Goal: Task Accomplishment & Management: Manage account settings

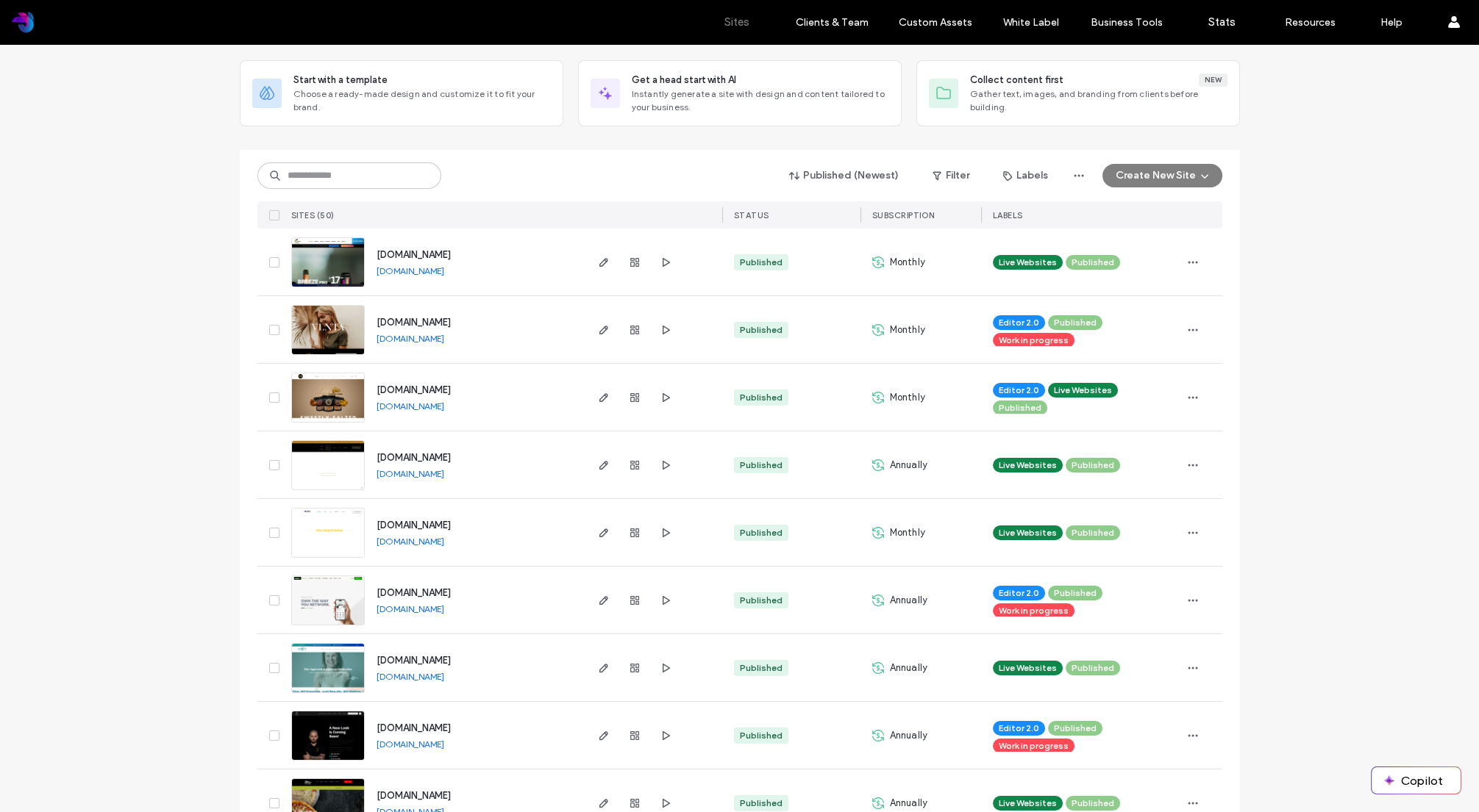
scroll to position [137, 0]
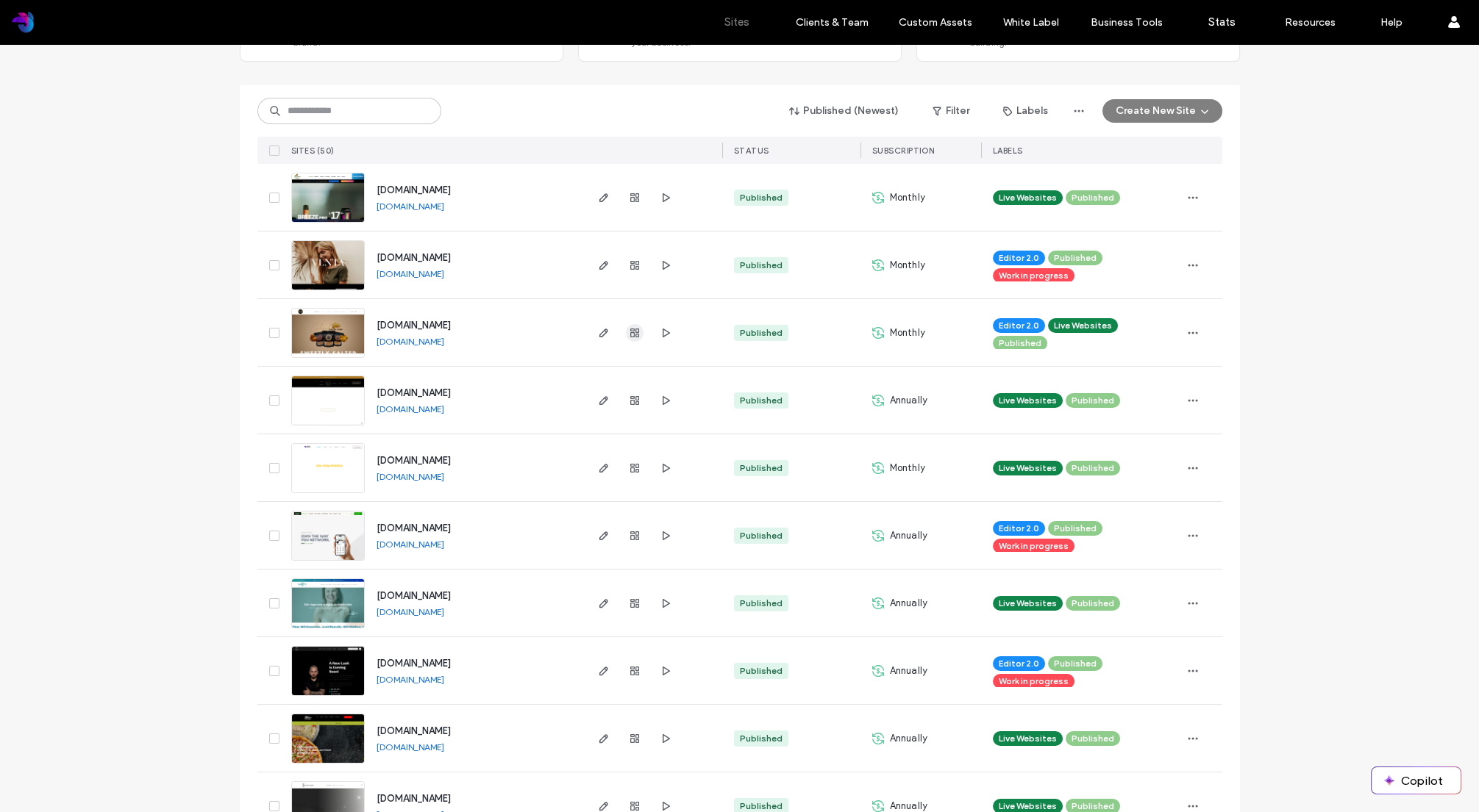
click at [630, 334] on use "button" at bounding box center [634, 332] width 9 height 9
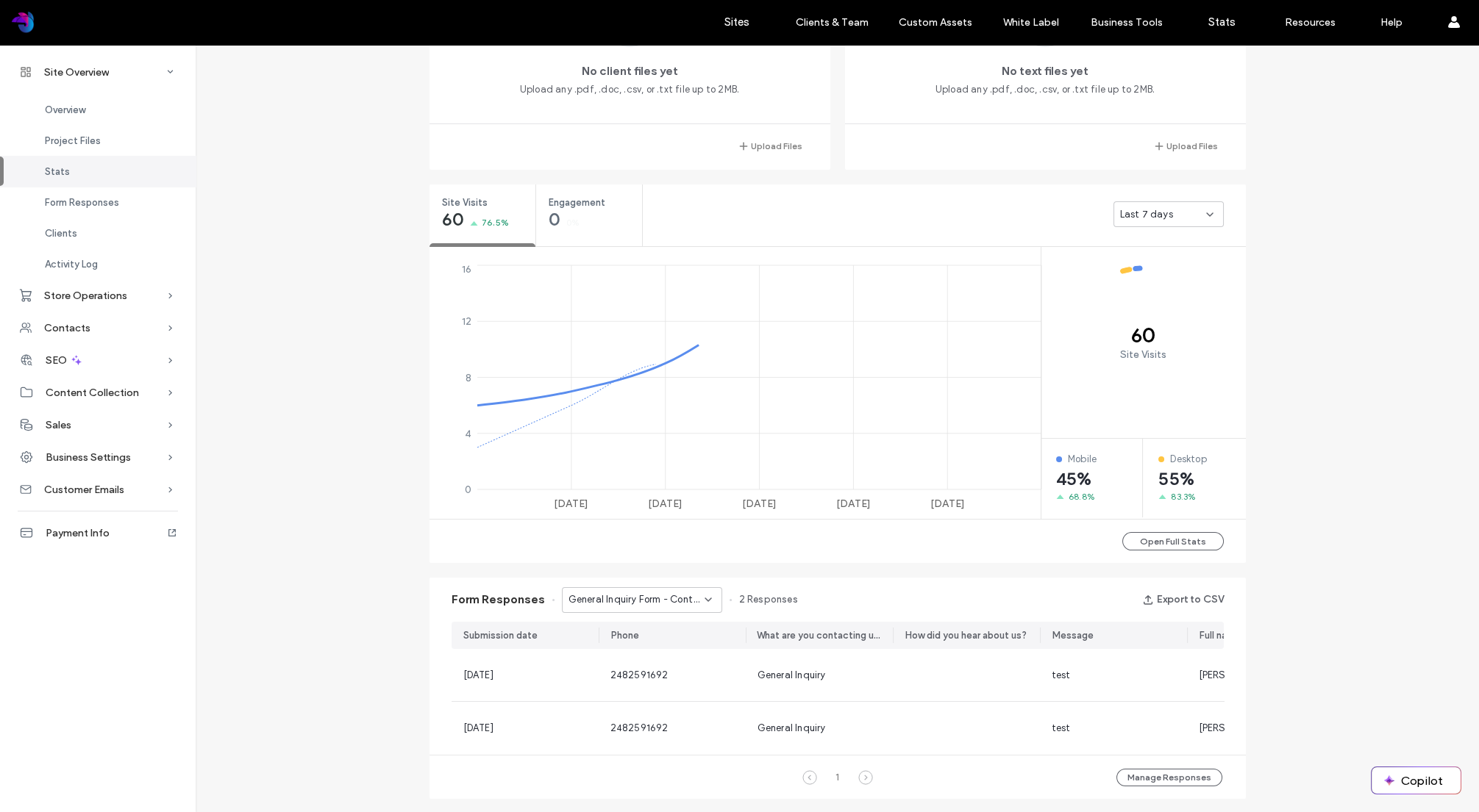
scroll to position [434, 0]
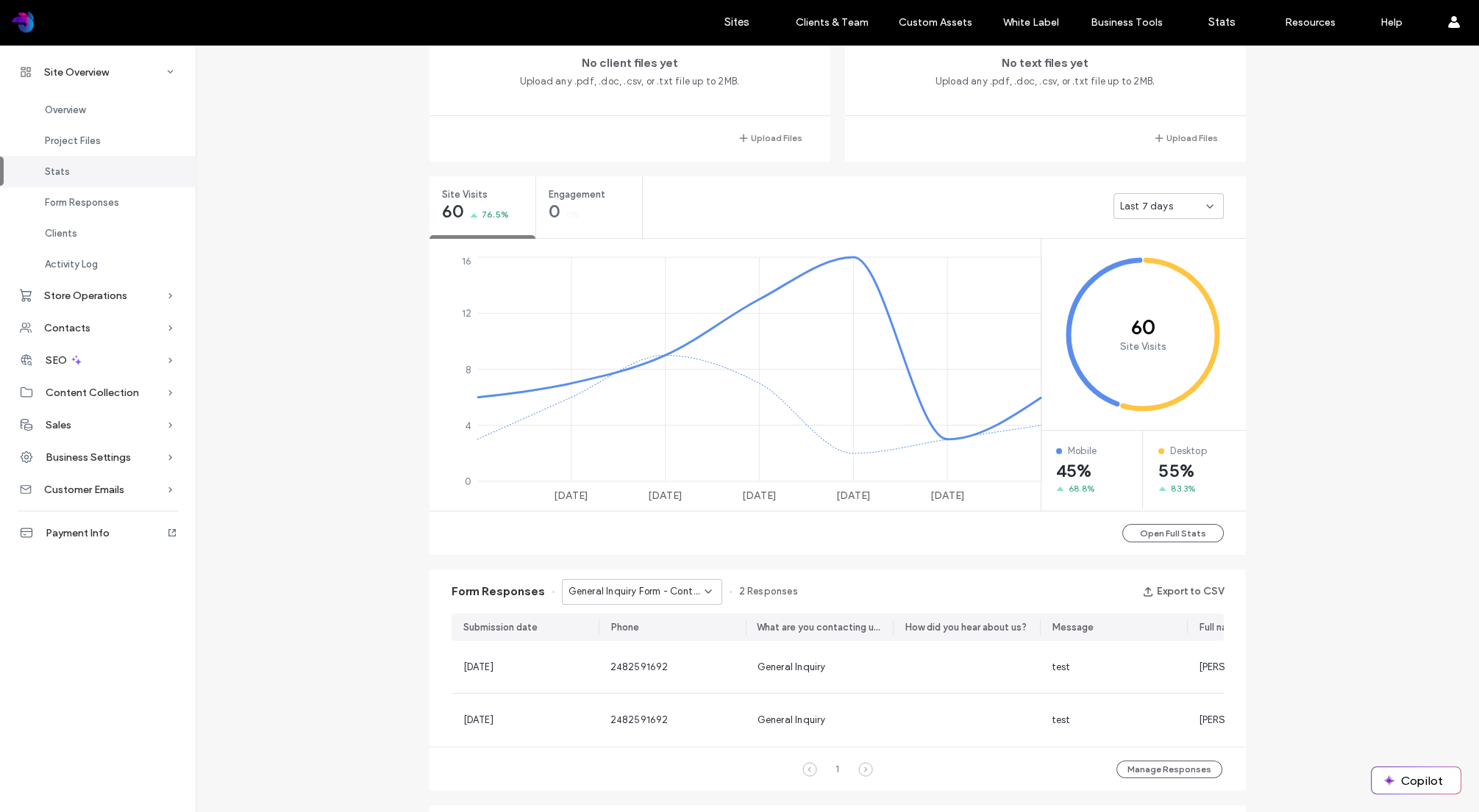
click at [675, 594] on span "General Inquiry Form - Contacts page" at bounding box center [636, 592] width 136 height 14
click at [393, 533] on div "Site Overview [DOMAIN_NAME] Site ID: 766a5ff2 [URL][DOMAIN_NAME] Editor 2.0 Pub…" at bounding box center [837, 533] width 1283 height 1846
click at [67, 434] on div "Sales" at bounding box center [97, 425] width 196 height 32
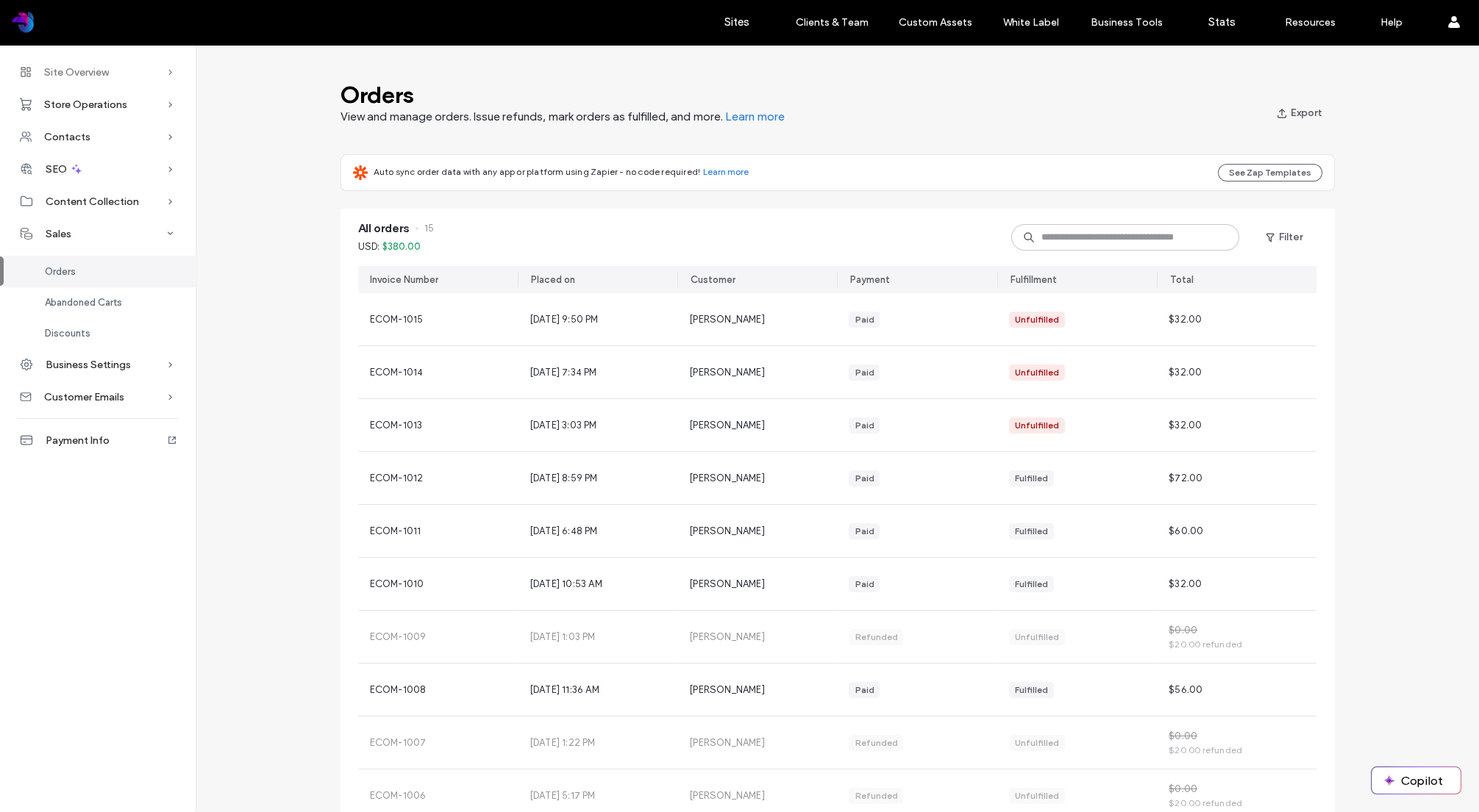
click at [83, 73] on span "Site Overview" at bounding box center [76, 72] width 65 height 12
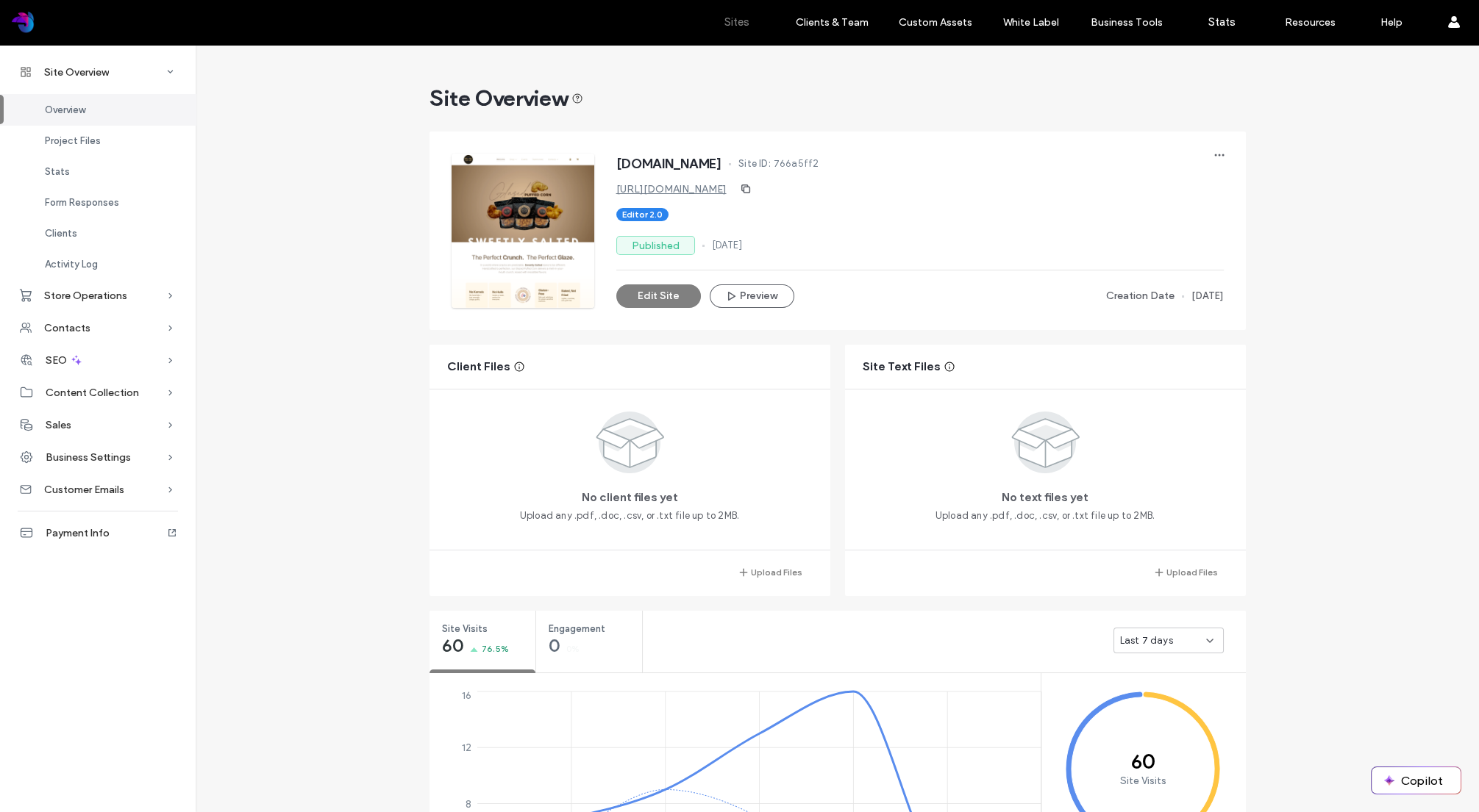
click at [739, 27] on label "Sites" at bounding box center [737, 22] width 25 height 13
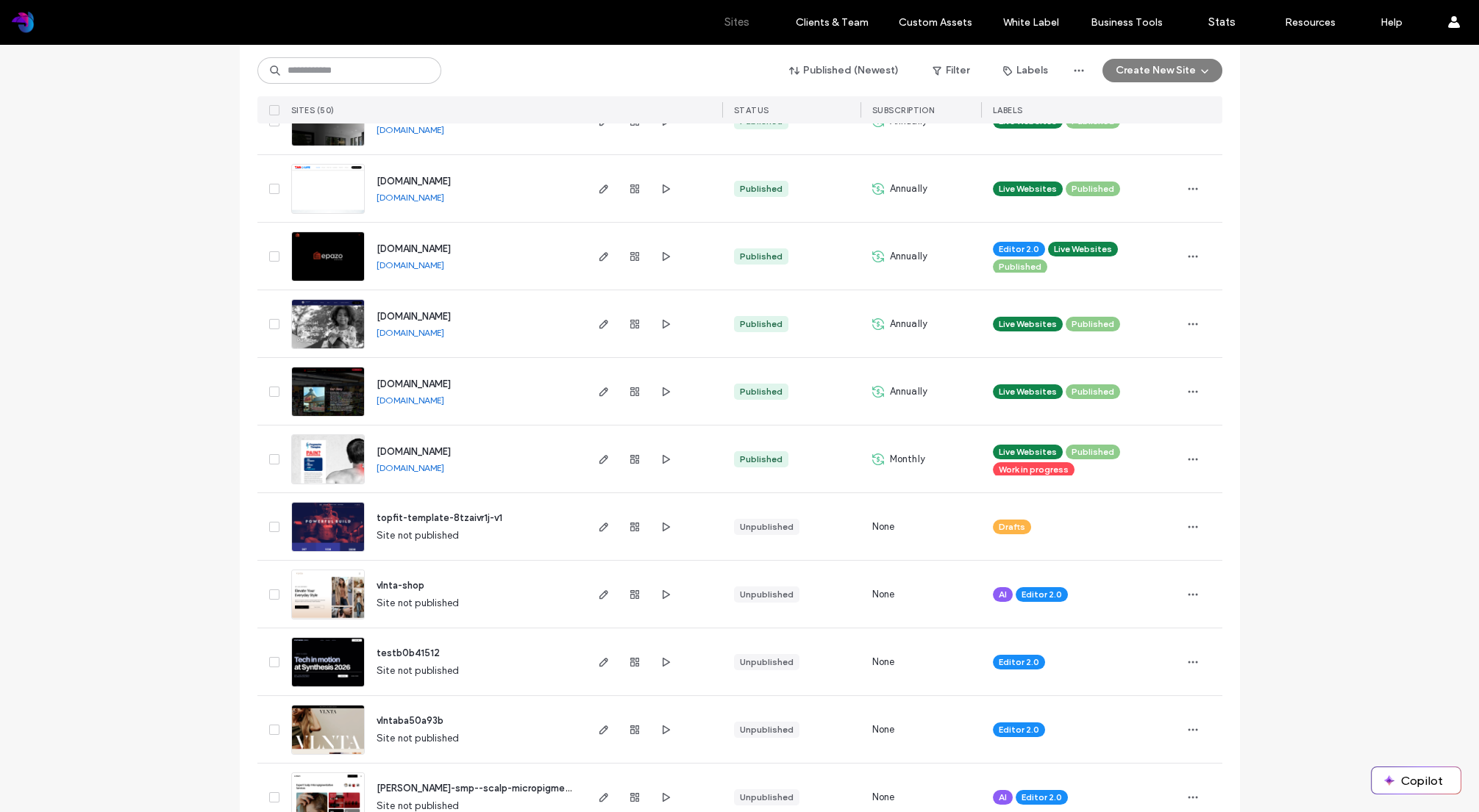
scroll to position [822, 0]
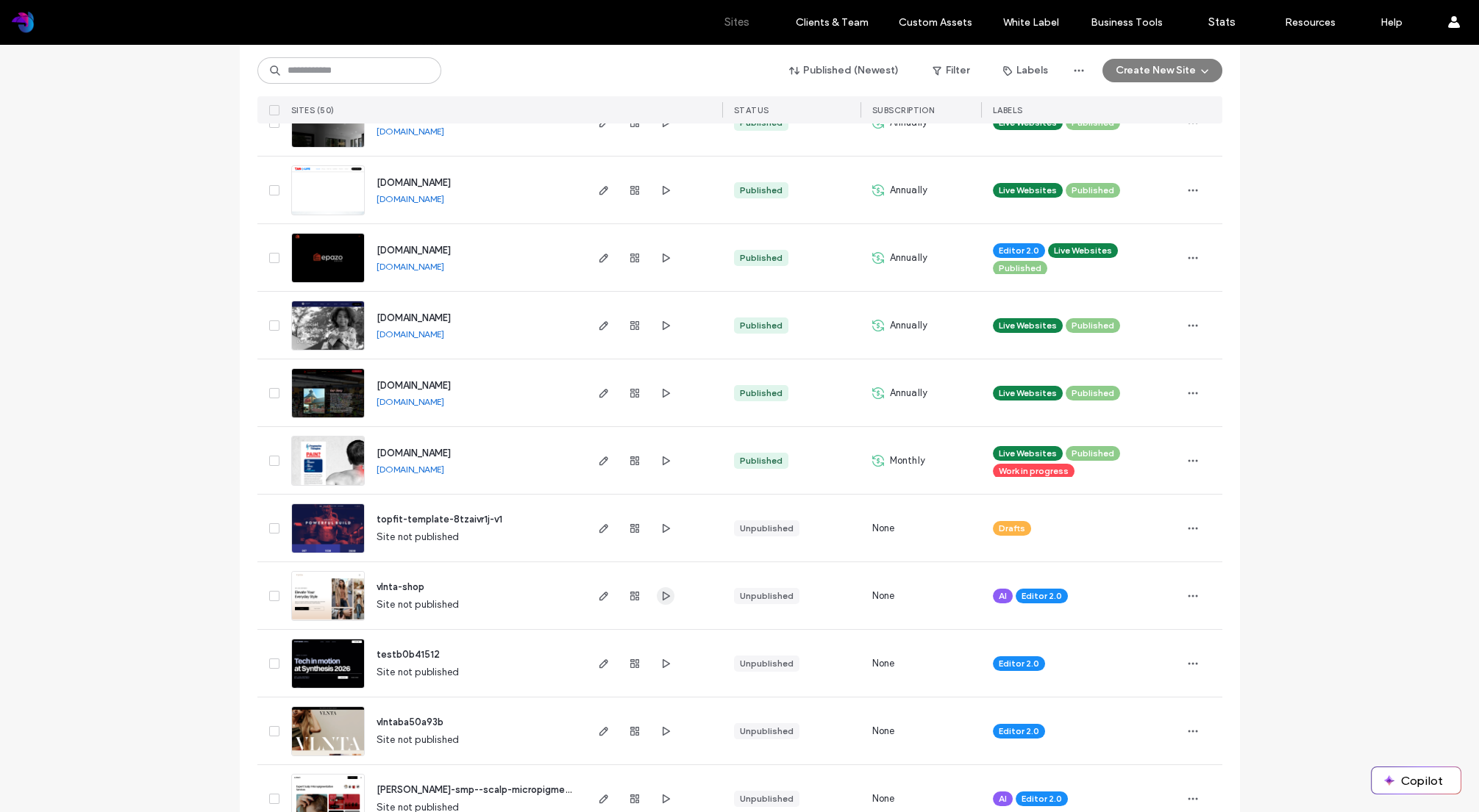
click at [662, 593] on use "button" at bounding box center [666, 595] width 8 height 9
click at [271, 596] on icon at bounding box center [273, 596] width 5 height 5
click at [1187, 594] on use "button" at bounding box center [1192, 595] width 10 height 2
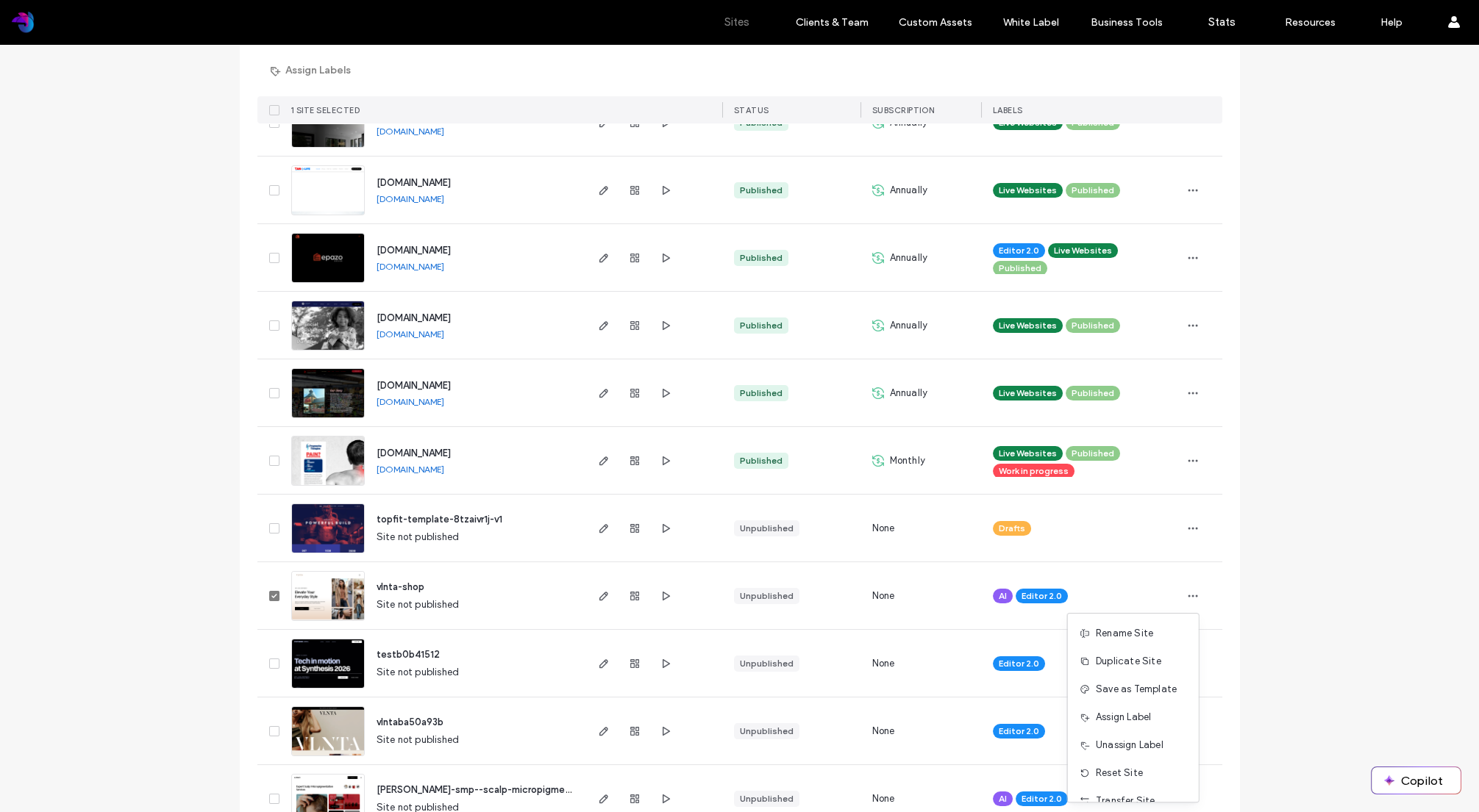
scroll to position [74, 0]
click at [1131, 785] on span "Delete Site" at bounding box center [1120, 782] width 50 height 14
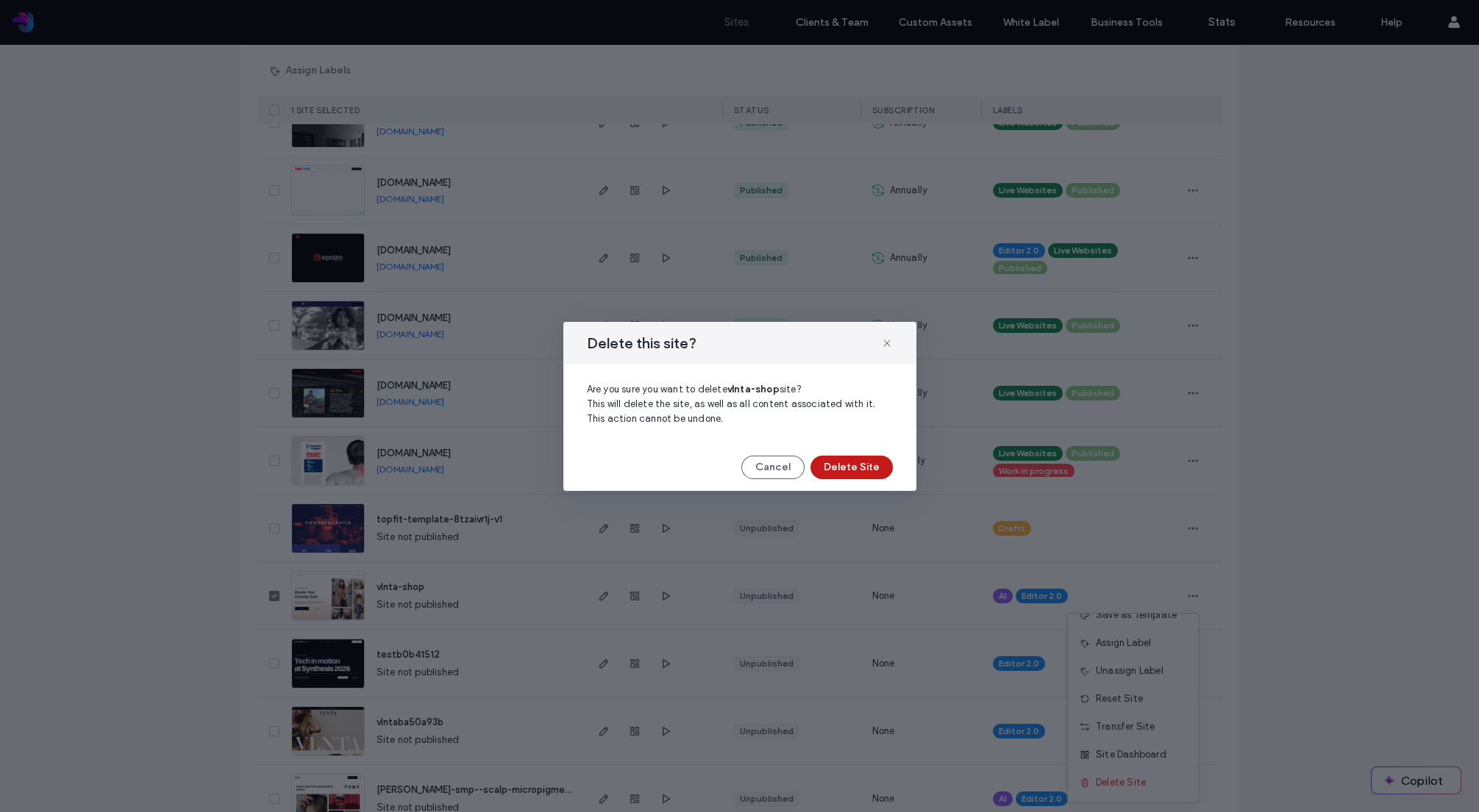
click at [838, 467] on button "Delete Site" at bounding box center [851, 468] width 82 height 24
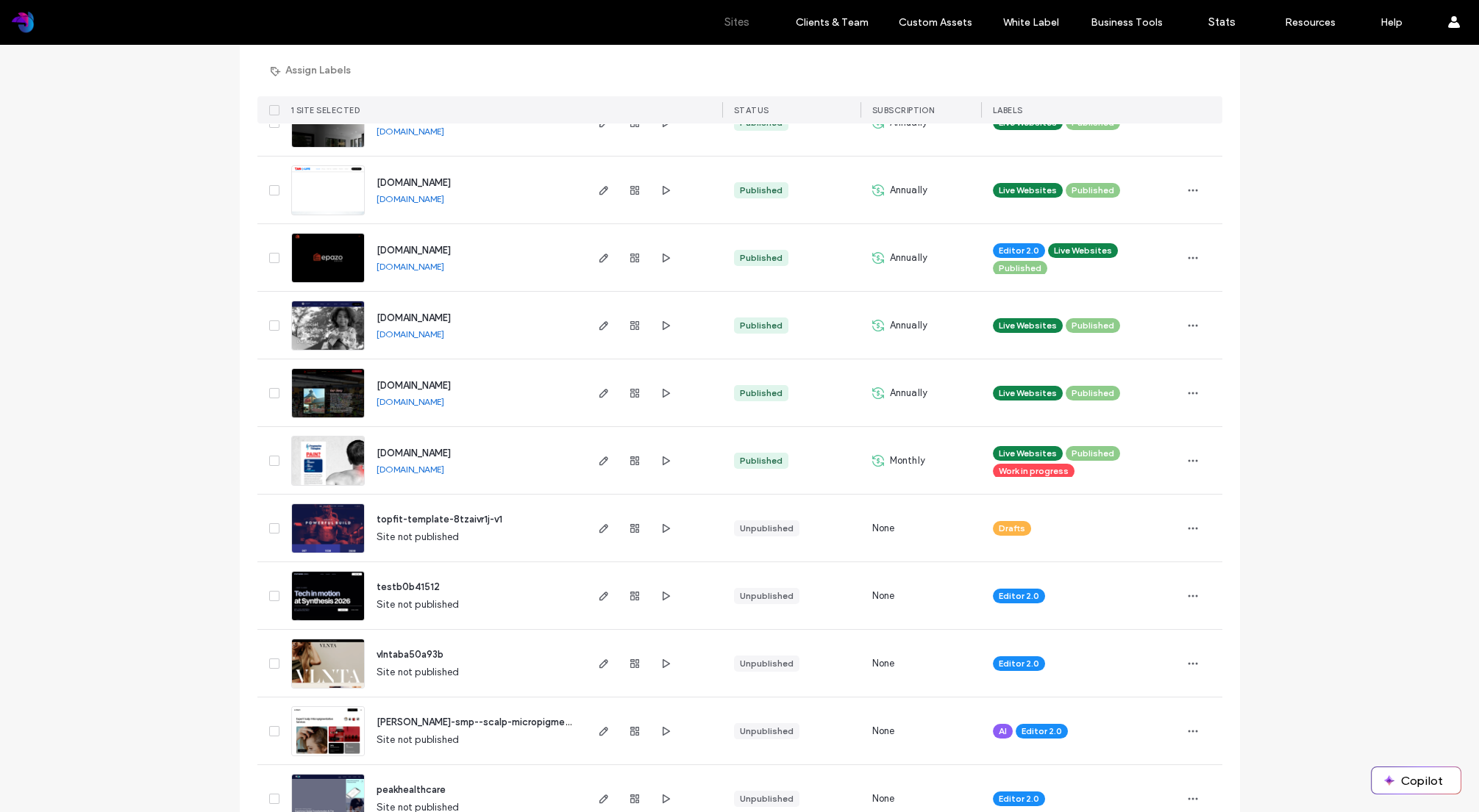
scroll to position [823, 0]
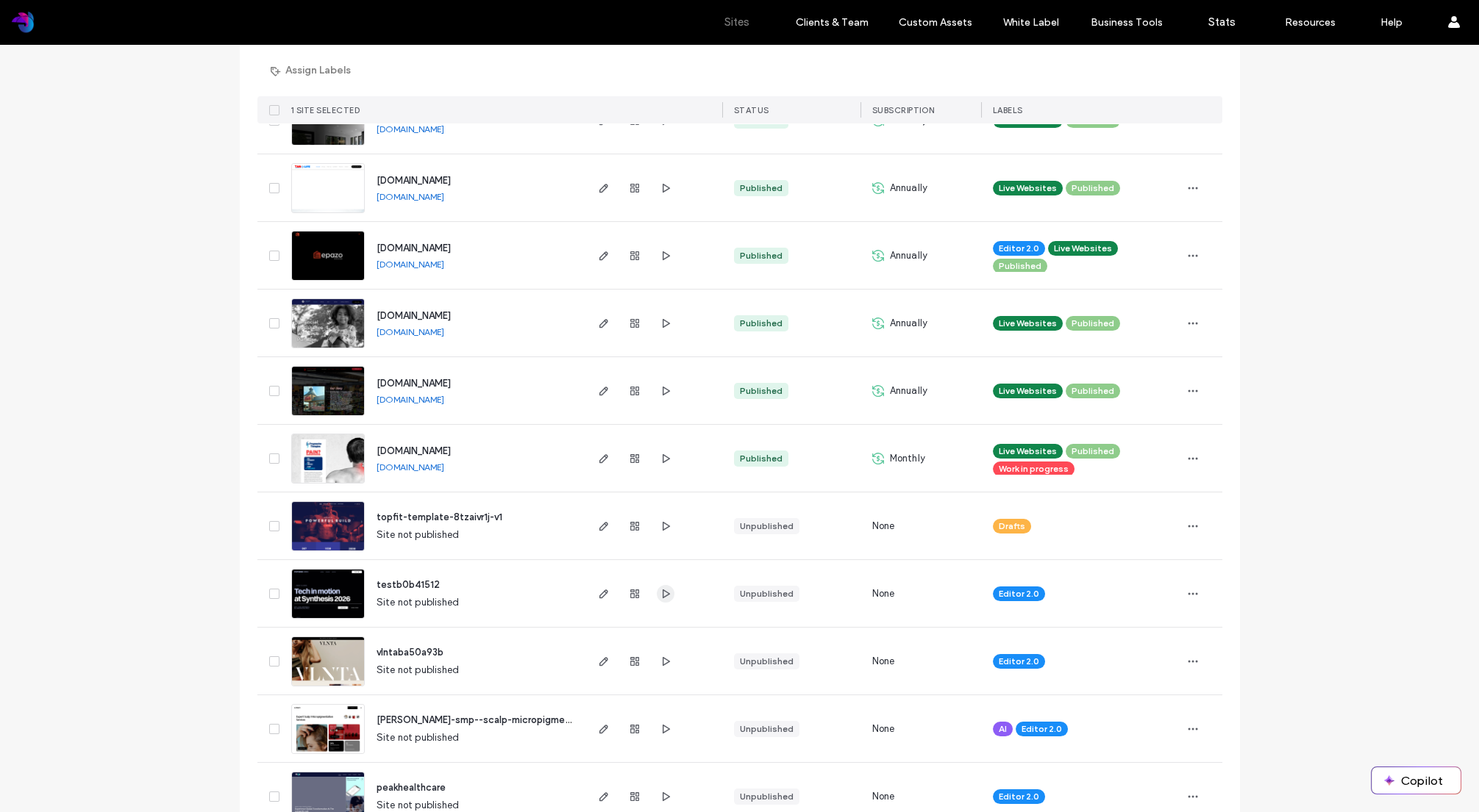
click at [659, 592] on icon "button" at bounding box center [665, 593] width 11 height 11
click at [661, 656] on icon "button" at bounding box center [665, 661] width 11 height 11
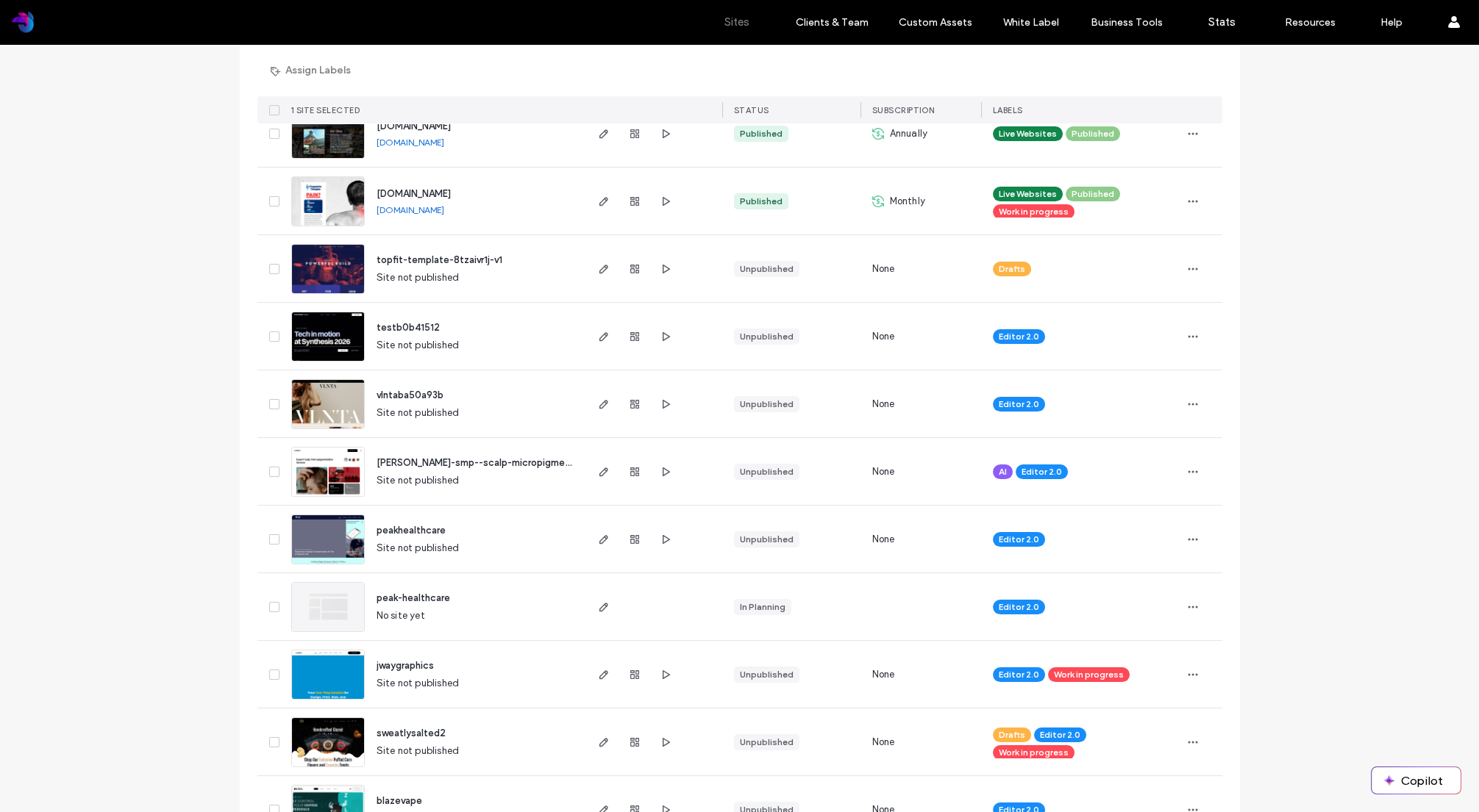
scroll to position [1084, 0]
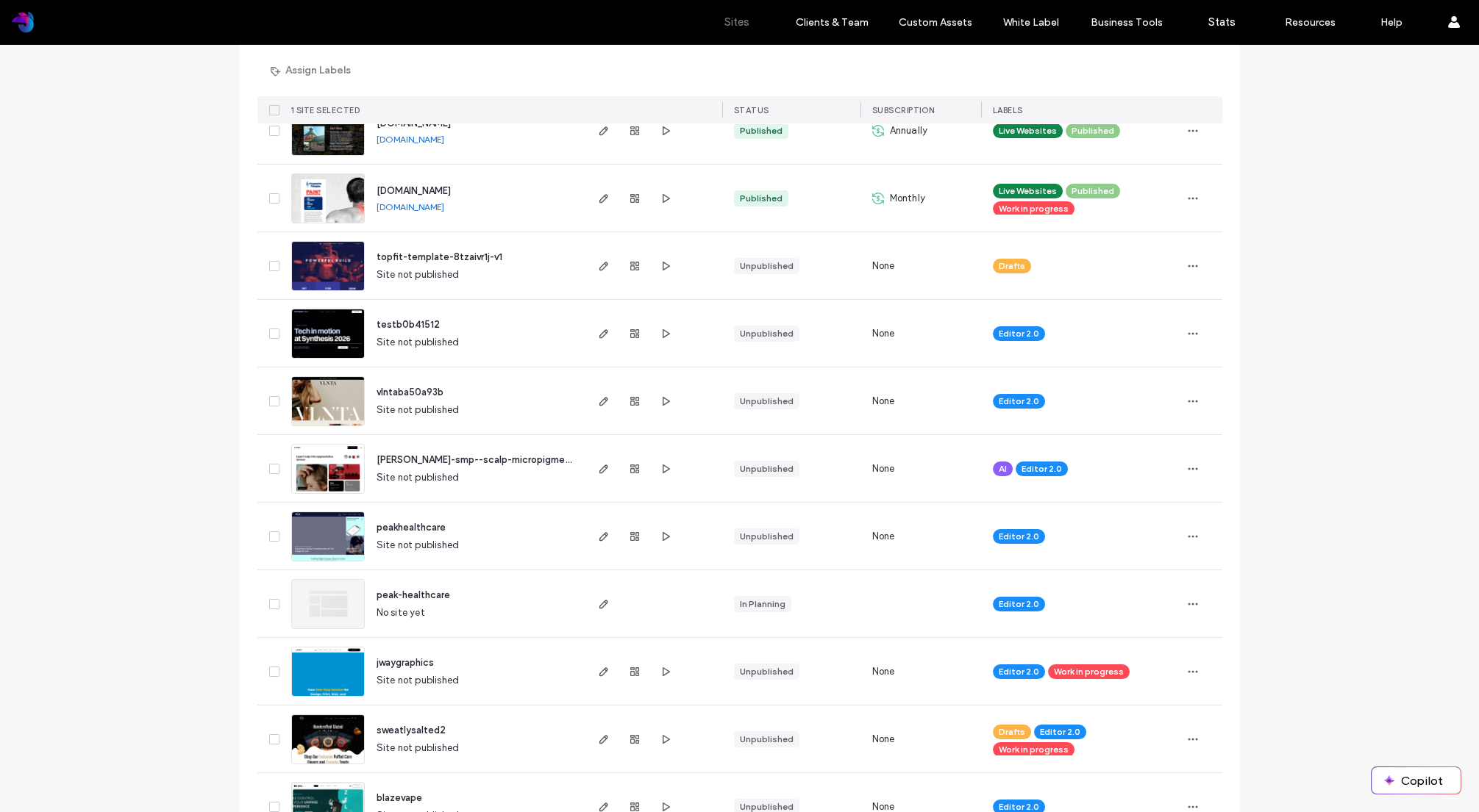
click at [271, 402] on icon at bounding box center [274, 401] width 6 height 5
click at [1189, 400] on icon "button" at bounding box center [1193, 402] width 11 height 11
click at [1133, 588] on span "Delete Site" at bounding box center [1120, 588] width 50 height 14
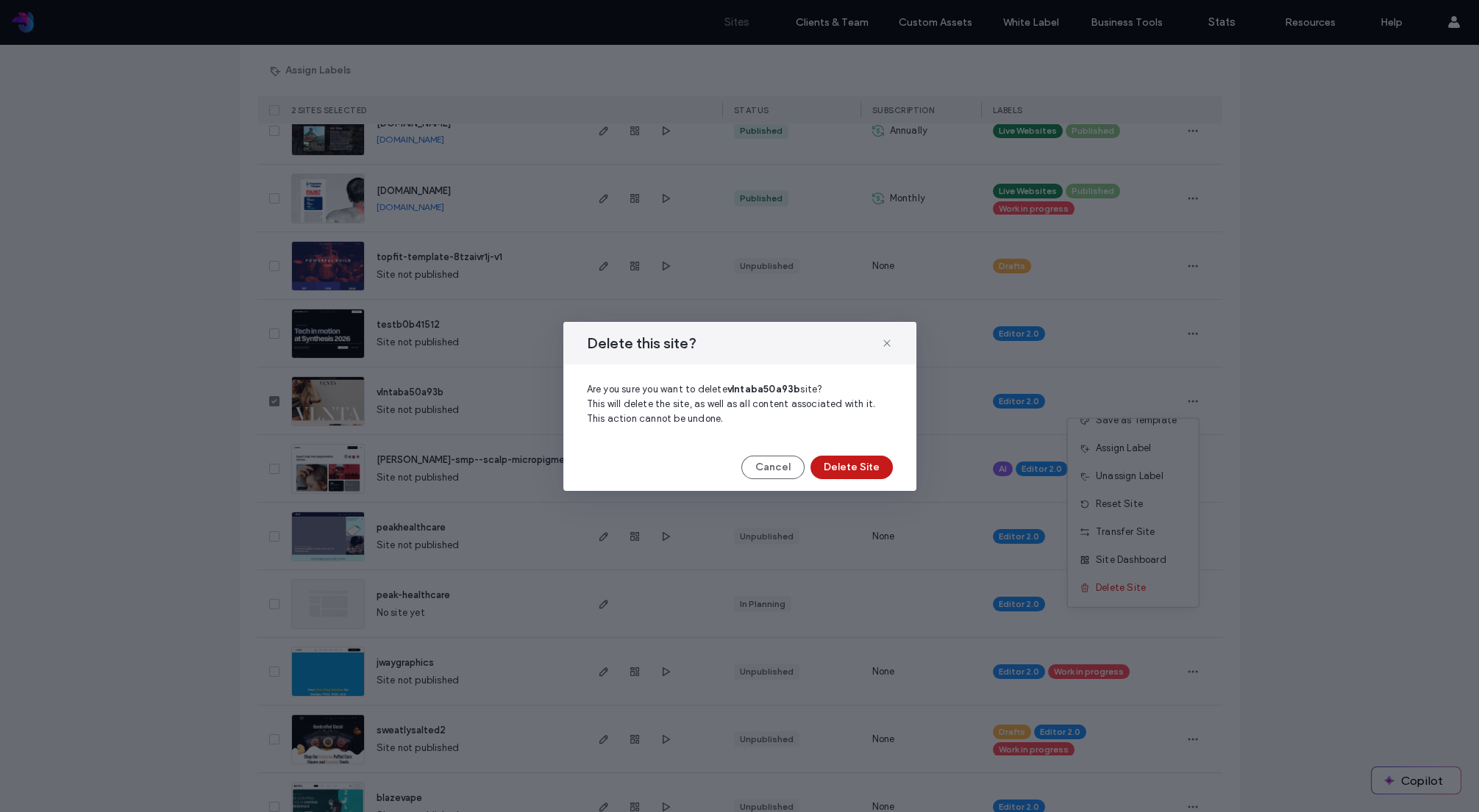
click at [872, 469] on button "Delete Site" at bounding box center [851, 468] width 82 height 24
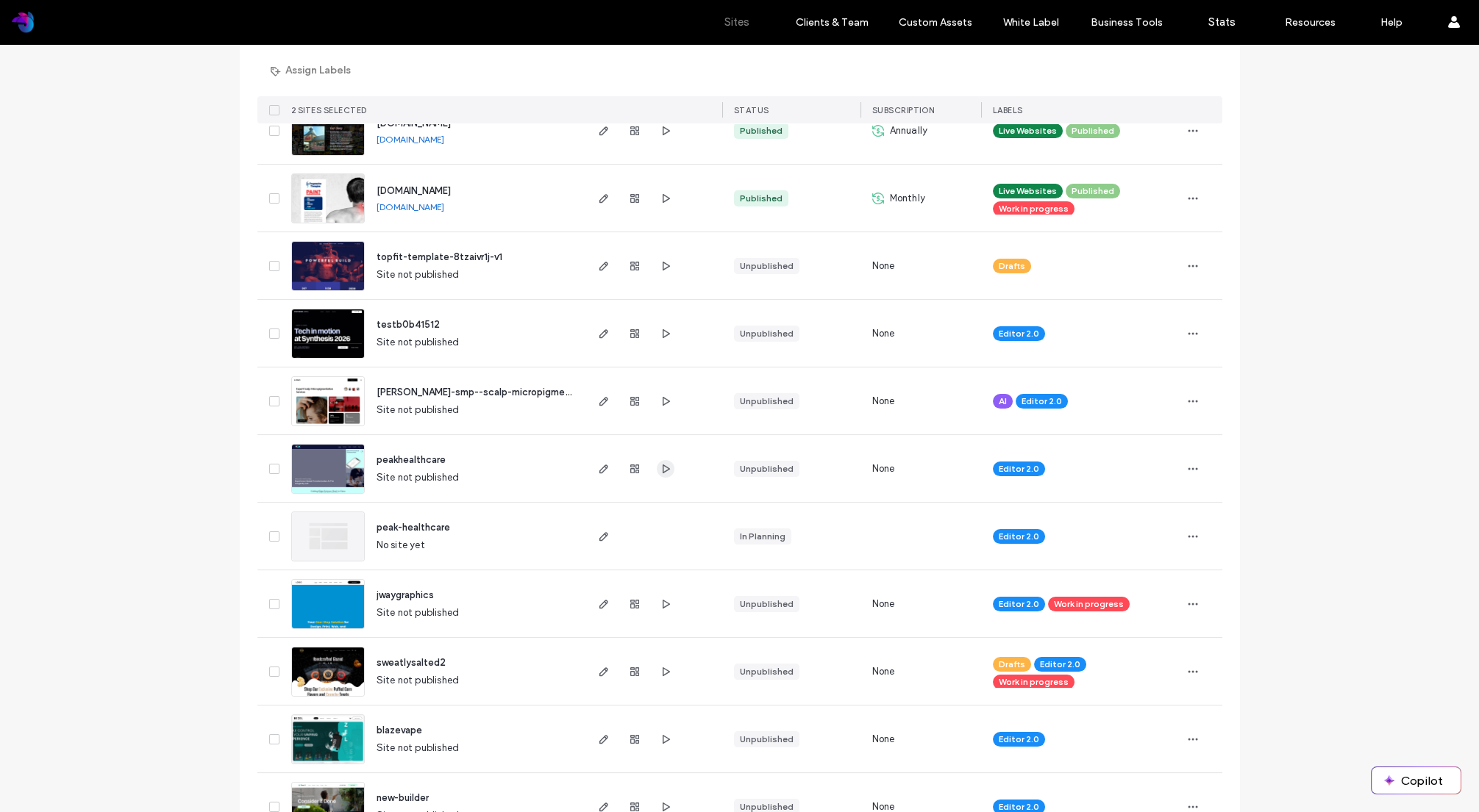
click at [664, 467] on icon "button" at bounding box center [665, 468] width 11 height 11
click at [175, 241] on div "Site List Start with a template Choose a ready-made design and customize it to …" at bounding box center [740, 721] width 1479 height 3521
drag, startPoint x: 195, startPoint y: 444, endPoint x: 188, endPoint y: 439, distance: 8.6
click at [195, 444] on div "Site List Start with a template Choose a ready-made design and customize it to …" at bounding box center [740, 721] width 1479 height 3521
click at [1187, 537] on icon "button" at bounding box center [1193, 536] width 11 height 11
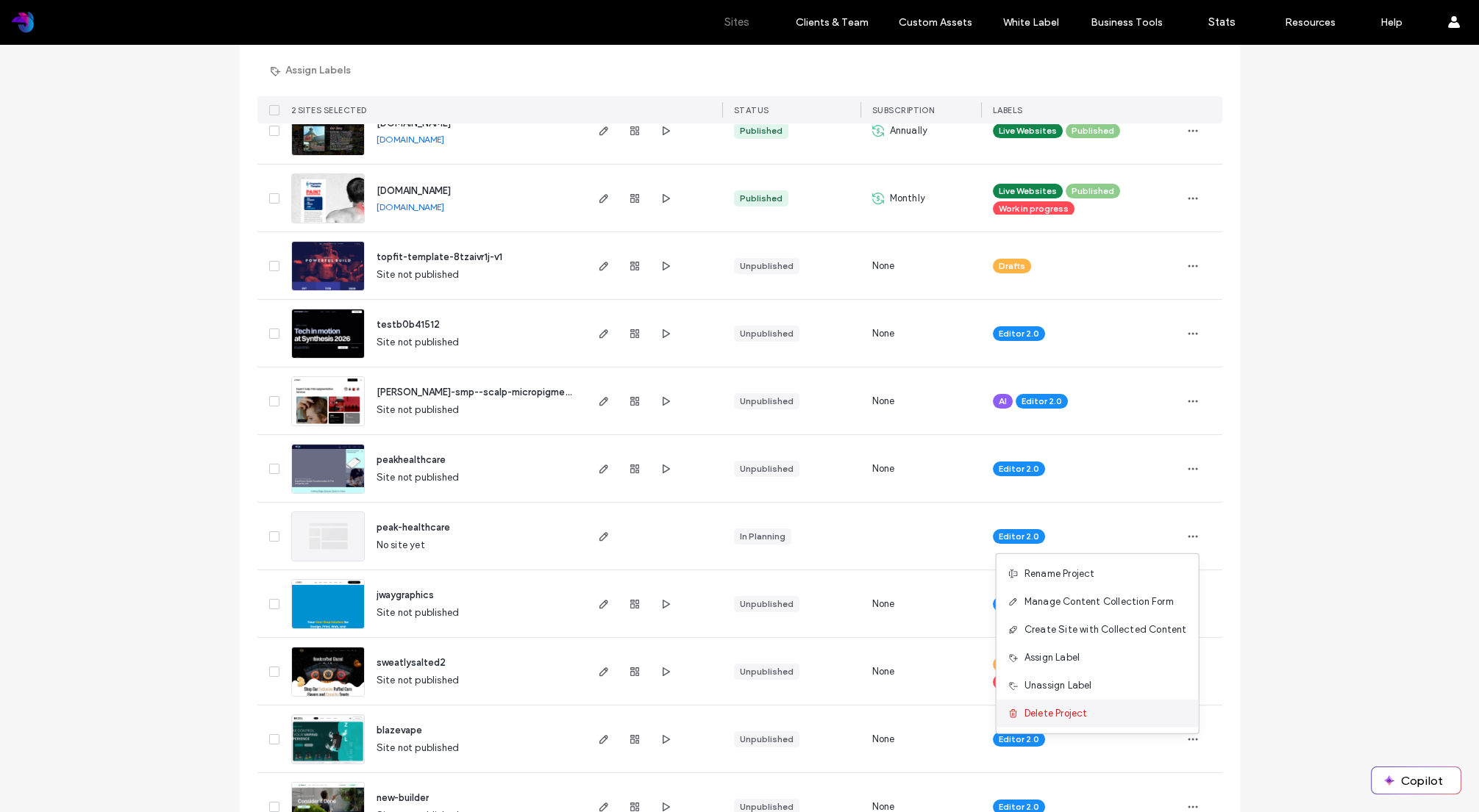
click at [1085, 715] on span "Delete Project" at bounding box center [1055, 714] width 63 height 14
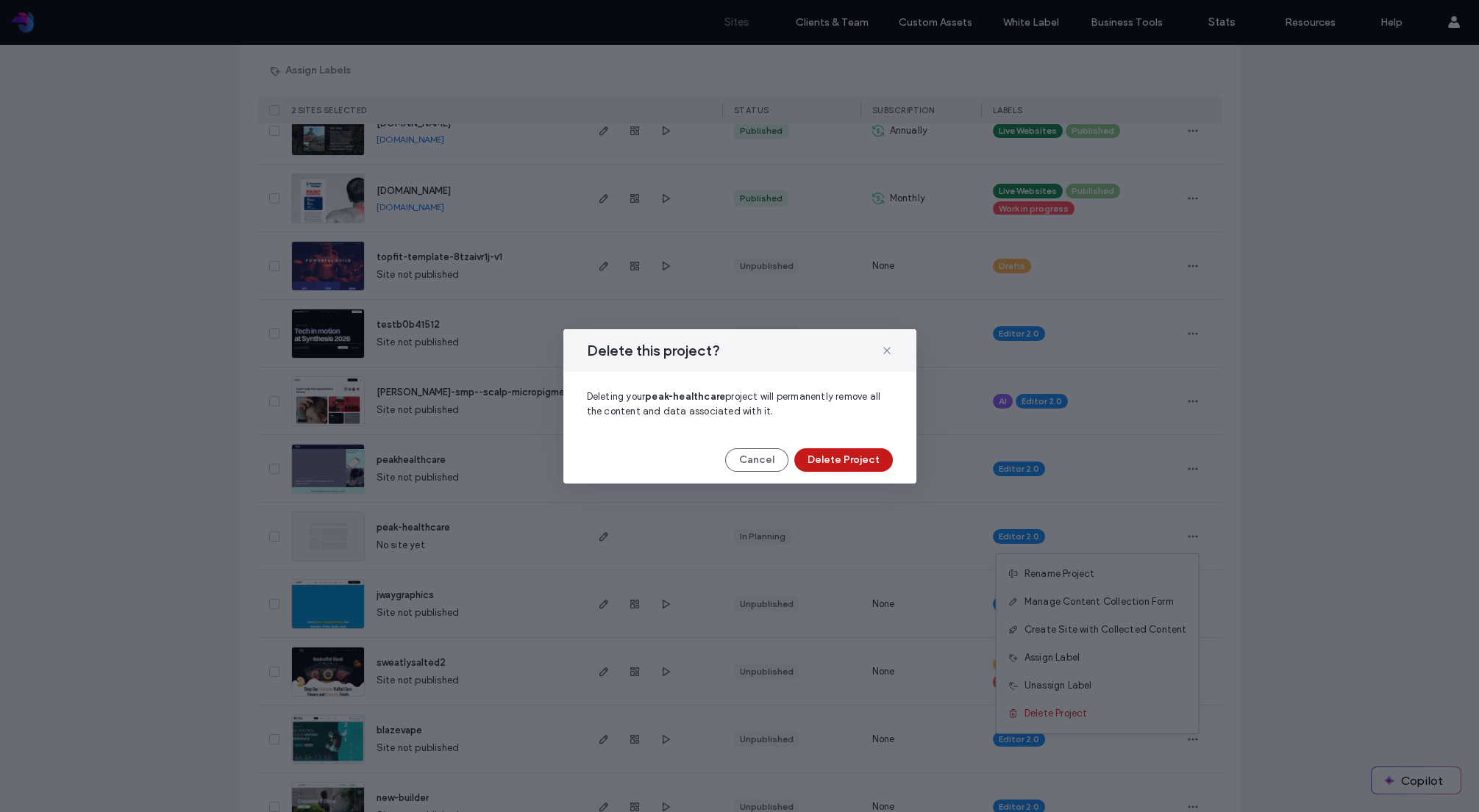
click at [867, 460] on button "Delete Project" at bounding box center [843, 460] width 98 height 24
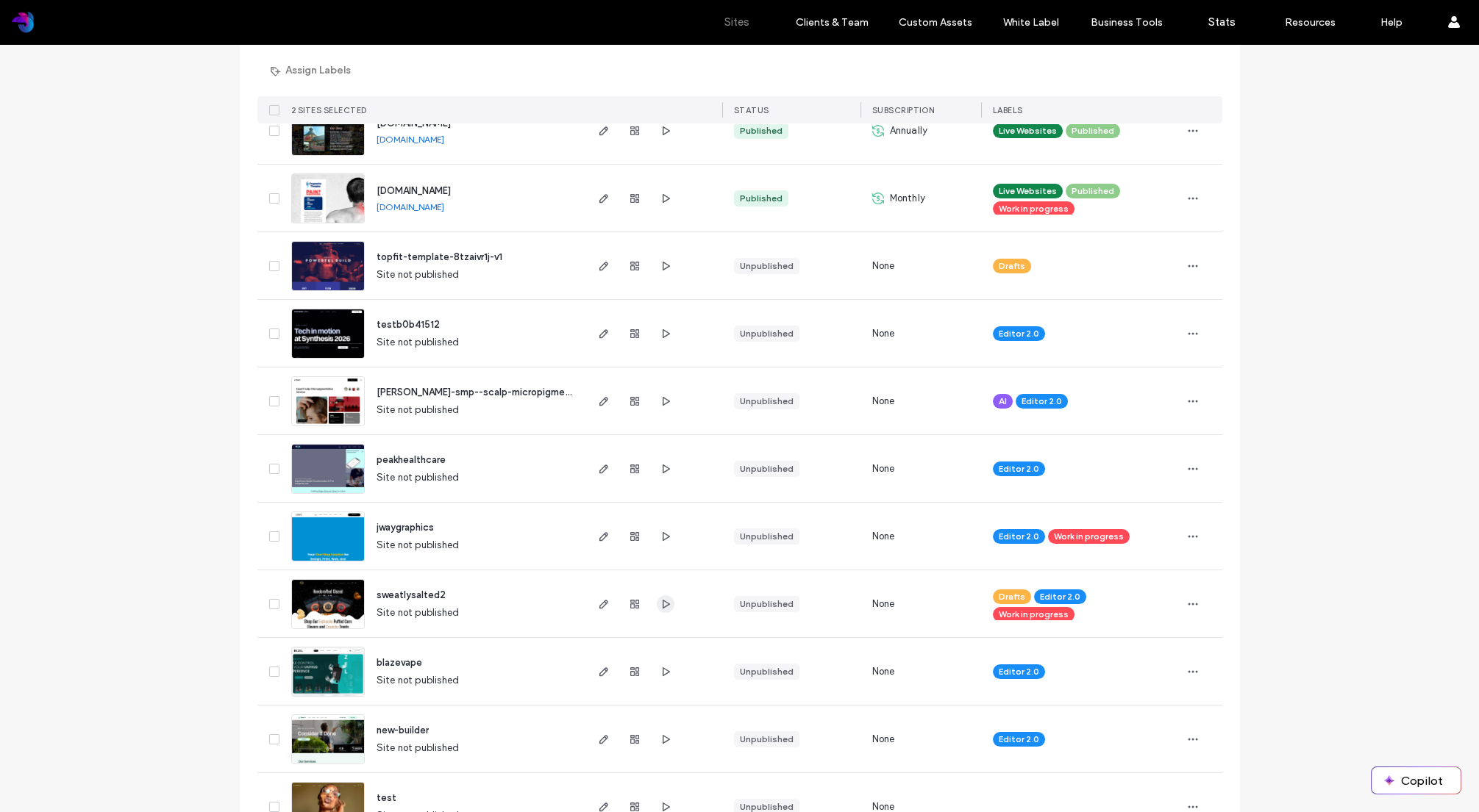
click at [663, 603] on use "button" at bounding box center [666, 603] width 8 height 9
click at [177, 503] on div "Site List Start with a template Choose a ready-made design and customize it to …" at bounding box center [740, 687] width 1479 height 3453
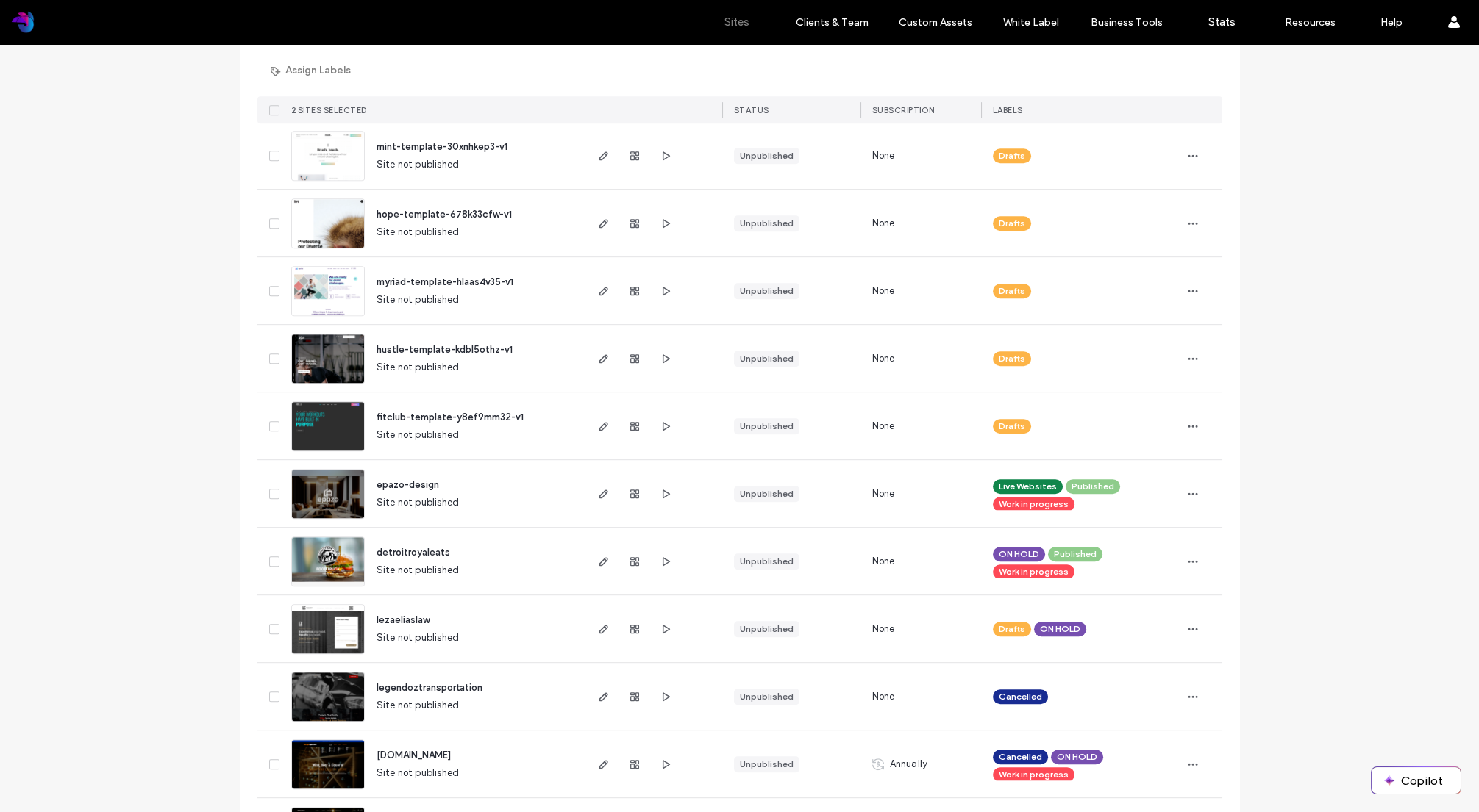
scroll to position [2684, 0]
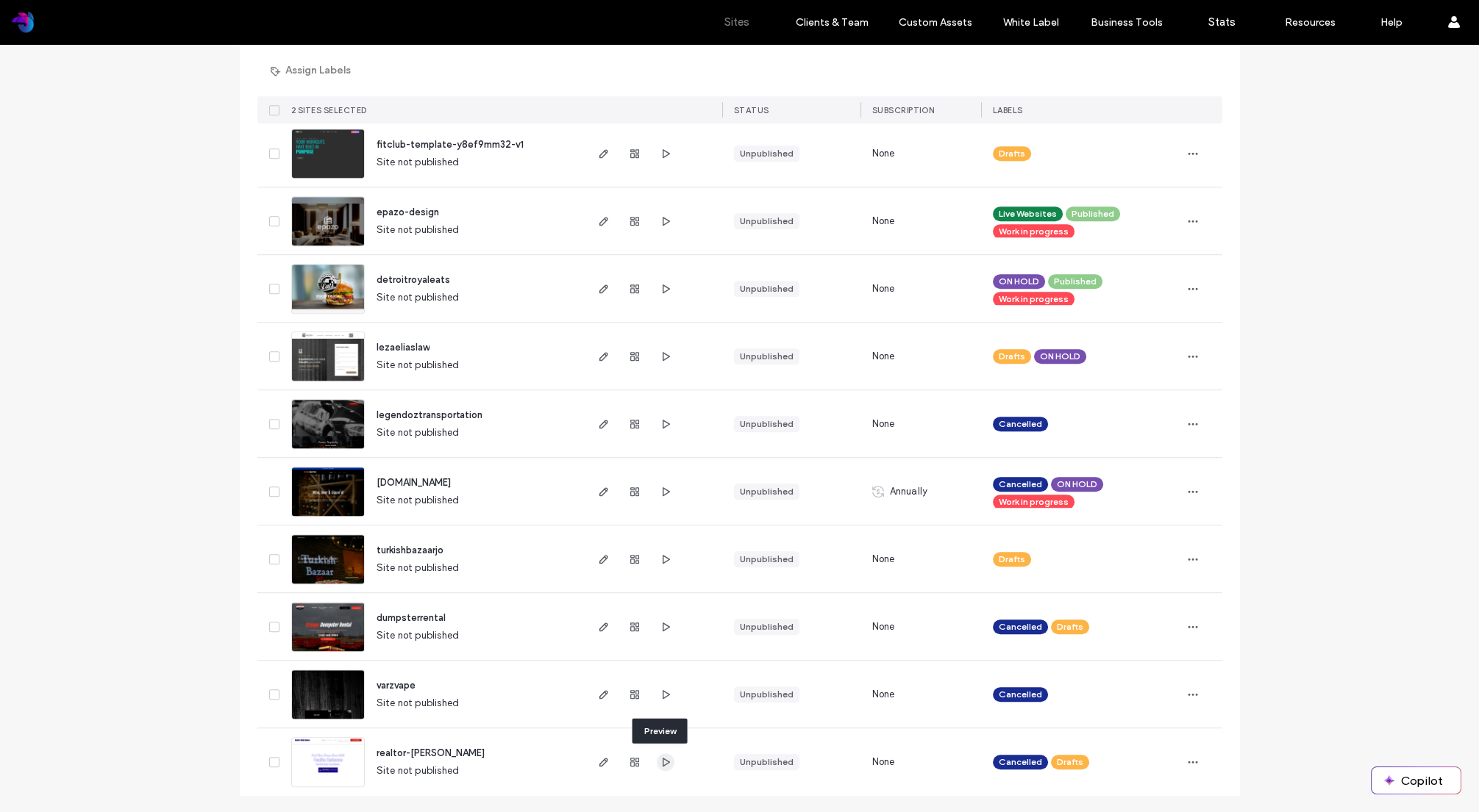
click at [659, 763] on icon "button" at bounding box center [665, 762] width 11 height 11
click at [661, 626] on icon "button" at bounding box center [665, 627] width 11 height 11
drag, startPoint x: 200, startPoint y: 575, endPoint x: 505, endPoint y: 556, distance: 305.6
click at [659, 557] on icon "button" at bounding box center [665, 559] width 11 height 11
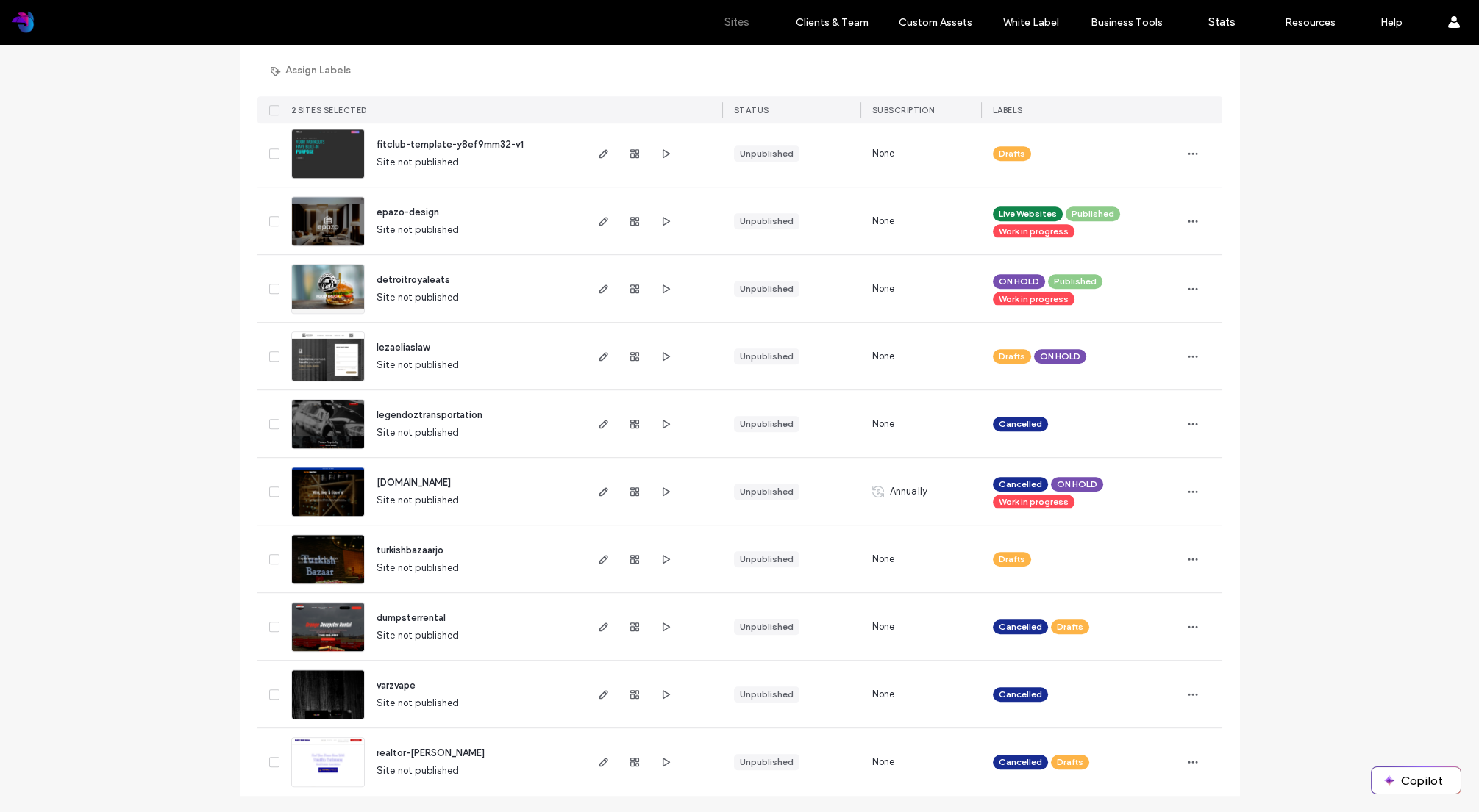
click at [271, 559] on icon at bounding box center [273, 559] width 5 height 5
click at [1187, 558] on use "button" at bounding box center [1192, 559] width 10 height 2
click at [1120, 741] on span "Delete Site" at bounding box center [1120, 745] width 50 height 14
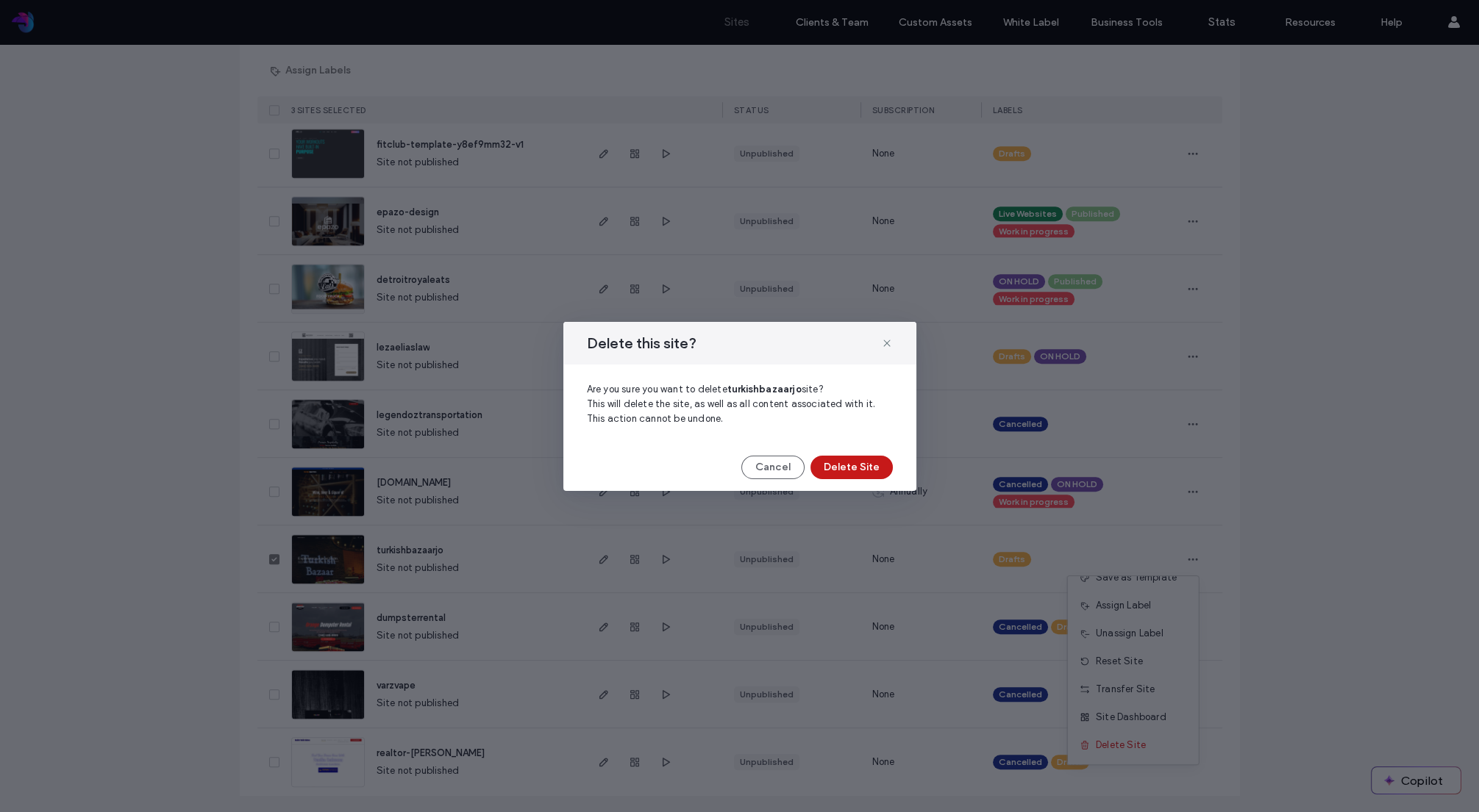
click at [854, 469] on button "Delete Site" at bounding box center [851, 468] width 82 height 24
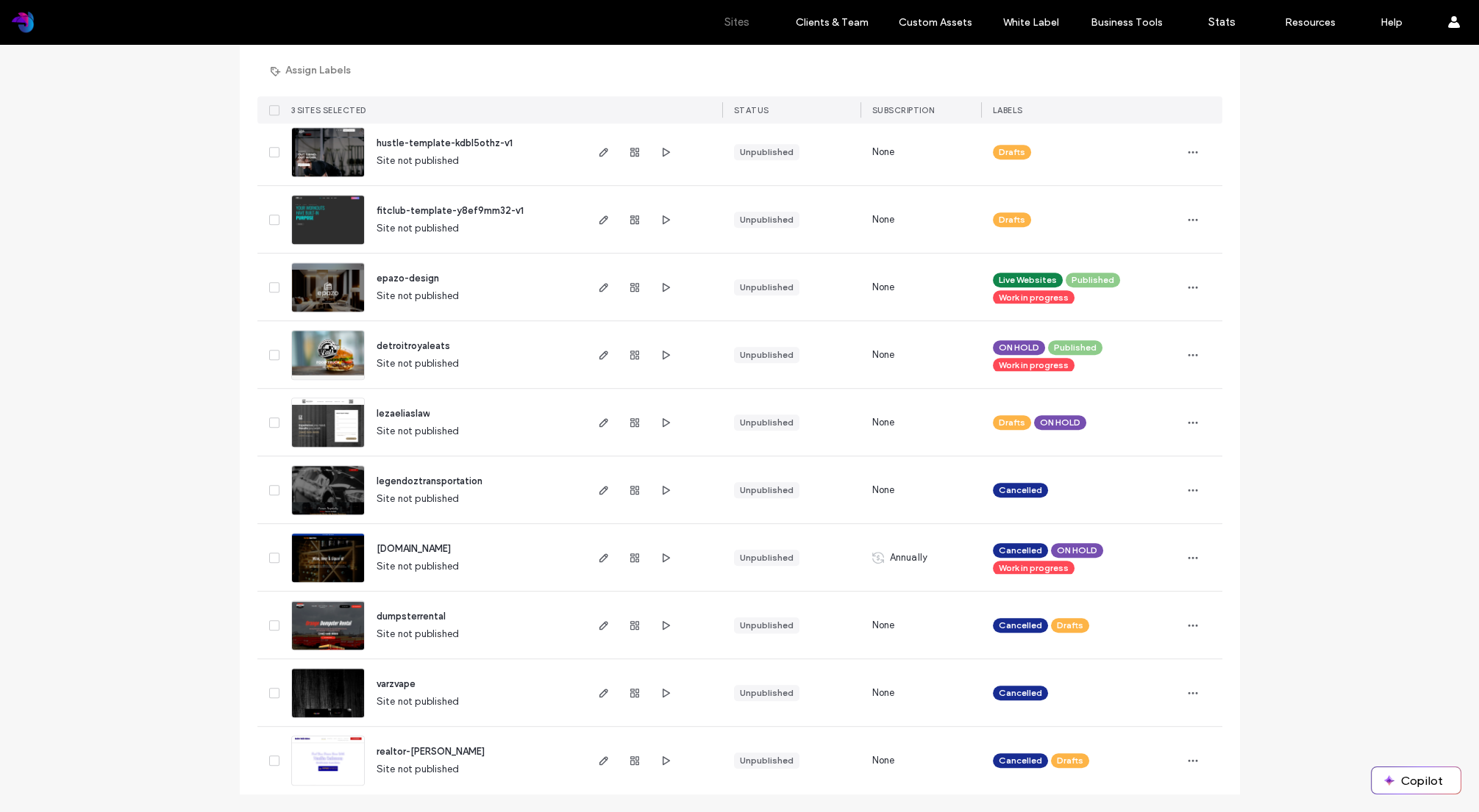
scroll to position [2617, 0]
click at [1187, 556] on icon "button" at bounding box center [1193, 558] width 11 height 11
click at [1137, 703] on span "Unassign Label" at bounding box center [1129, 707] width 68 height 14
click at [1072, 565] on icon at bounding box center [1074, 565] width 7 height 7
click at [1110, 548] on icon at bounding box center [1113, 548] width 7 height 7
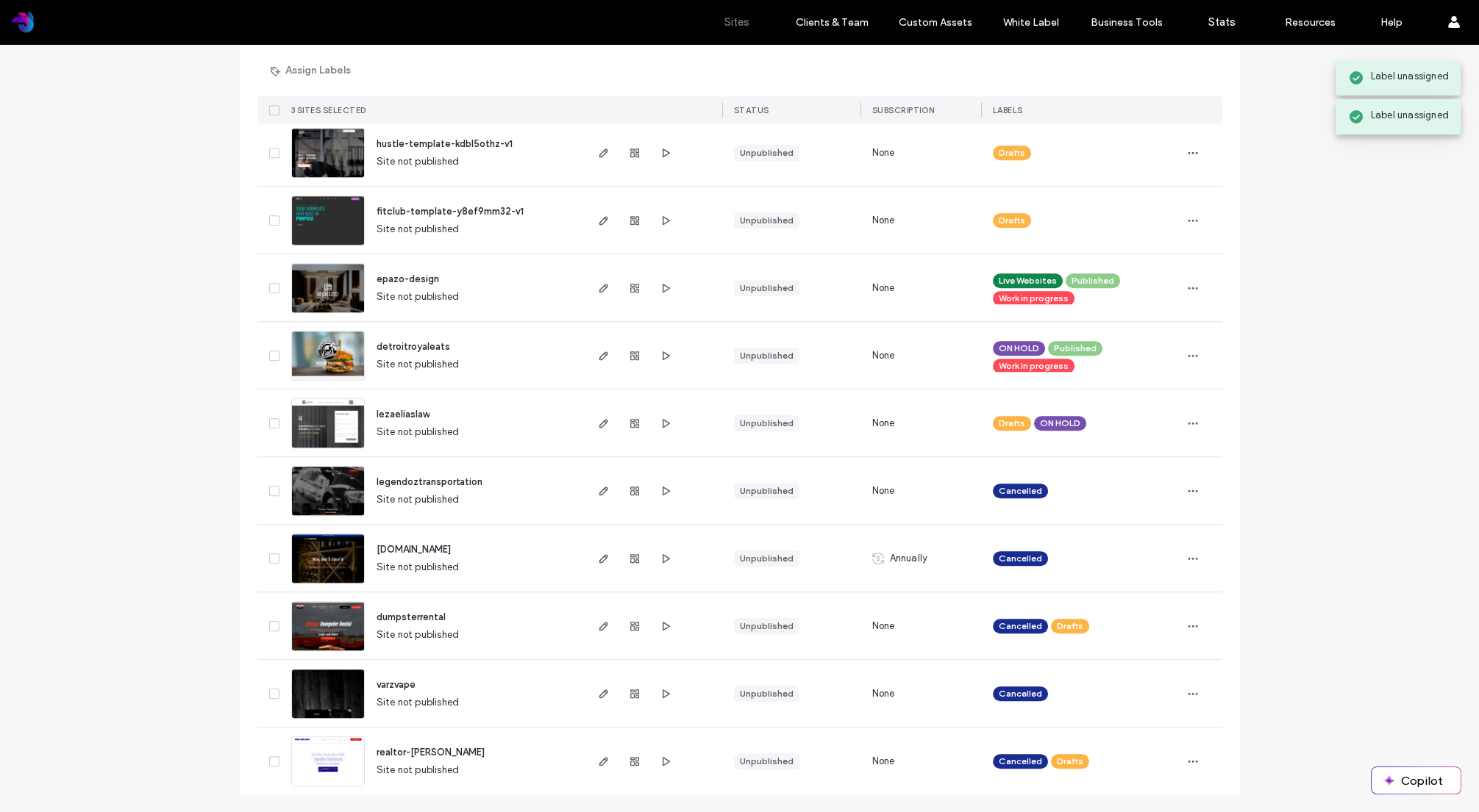
click at [1191, 626] on use "button" at bounding box center [1192, 626] width 10 height 2
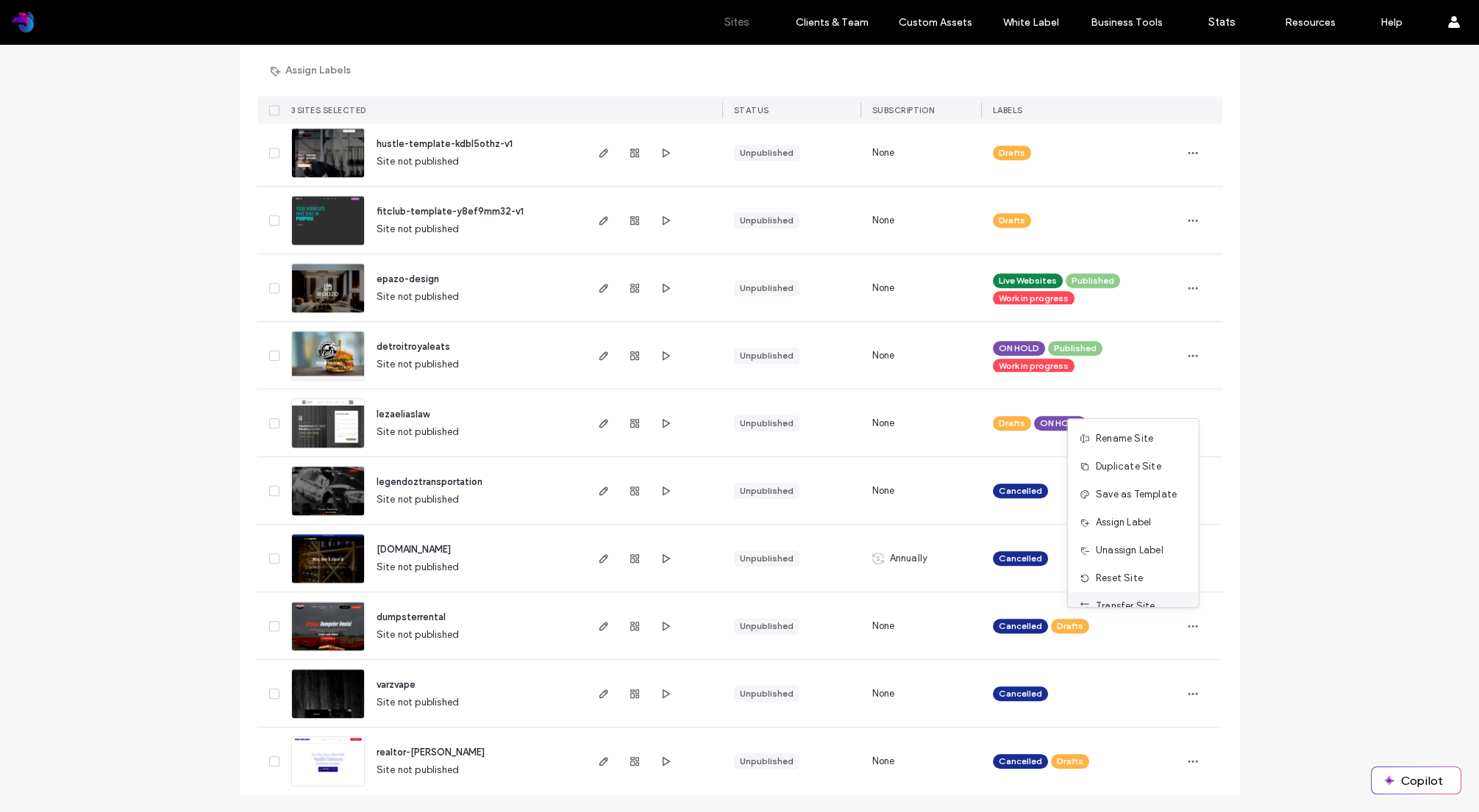
scroll to position [74, 0]
click at [1145, 482] on span "Unassign Label" at bounding box center [1129, 476] width 68 height 14
drag, startPoint x: 1094, startPoint y: 615, endPoint x: 1223, endPoint y: 620, distance: 129.1
click at [1094, 615] on span at bounding box center [1099, 616] width 11 height 11
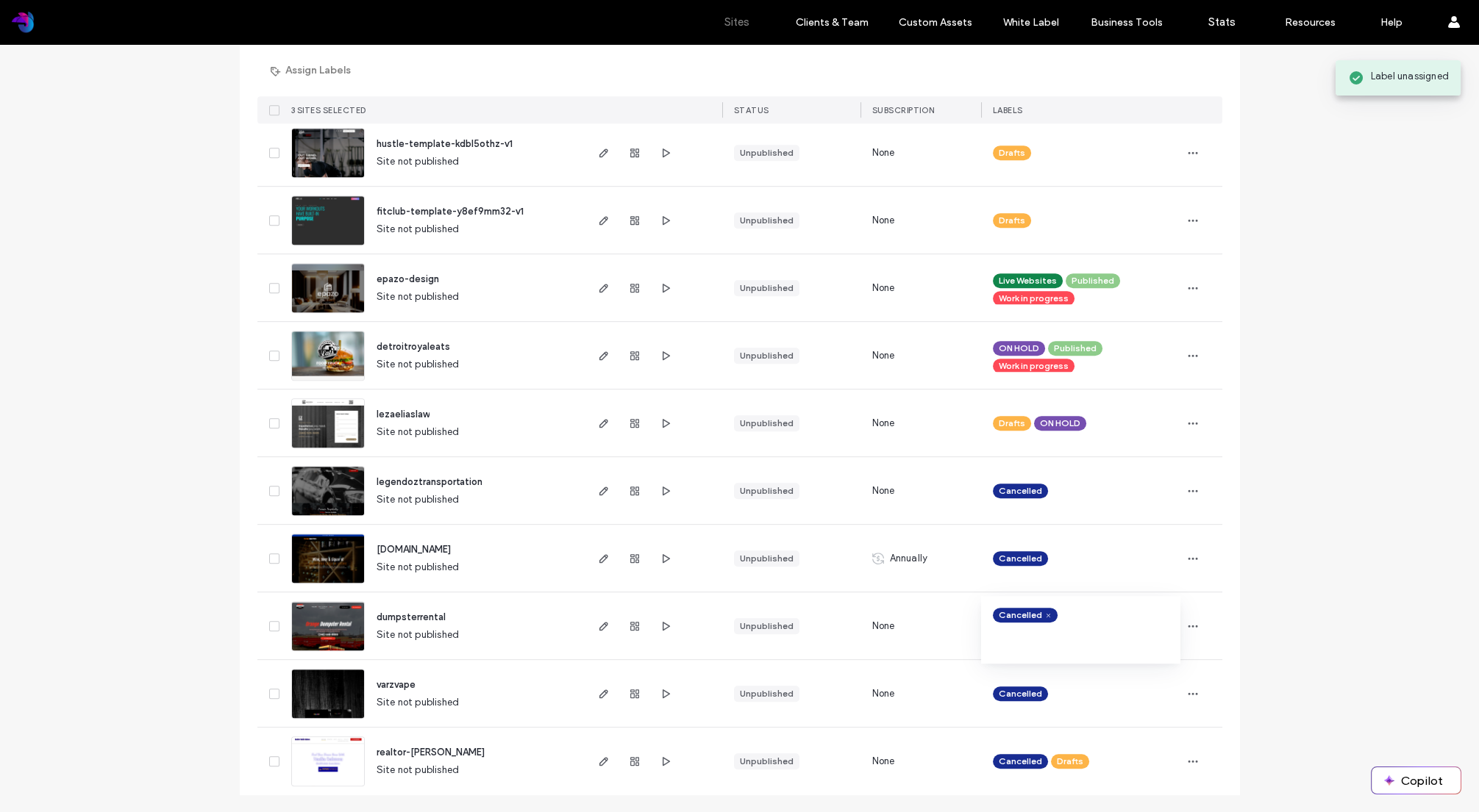
click at [1191, 758] on icon "button" at bounding box center [1193, 761] width 11 height 11
click at [1142, 681] on span "Unassign Label" at bounding box center [1129, 685] width 68 height 14
drag, startPoint x: 1091, startPoint y: 749, endPoint x: 1141, endPoint y: 723, distance: 56.4
click at [1095, 749] on icon at bounding box center [1098, 751] width 7 height 7
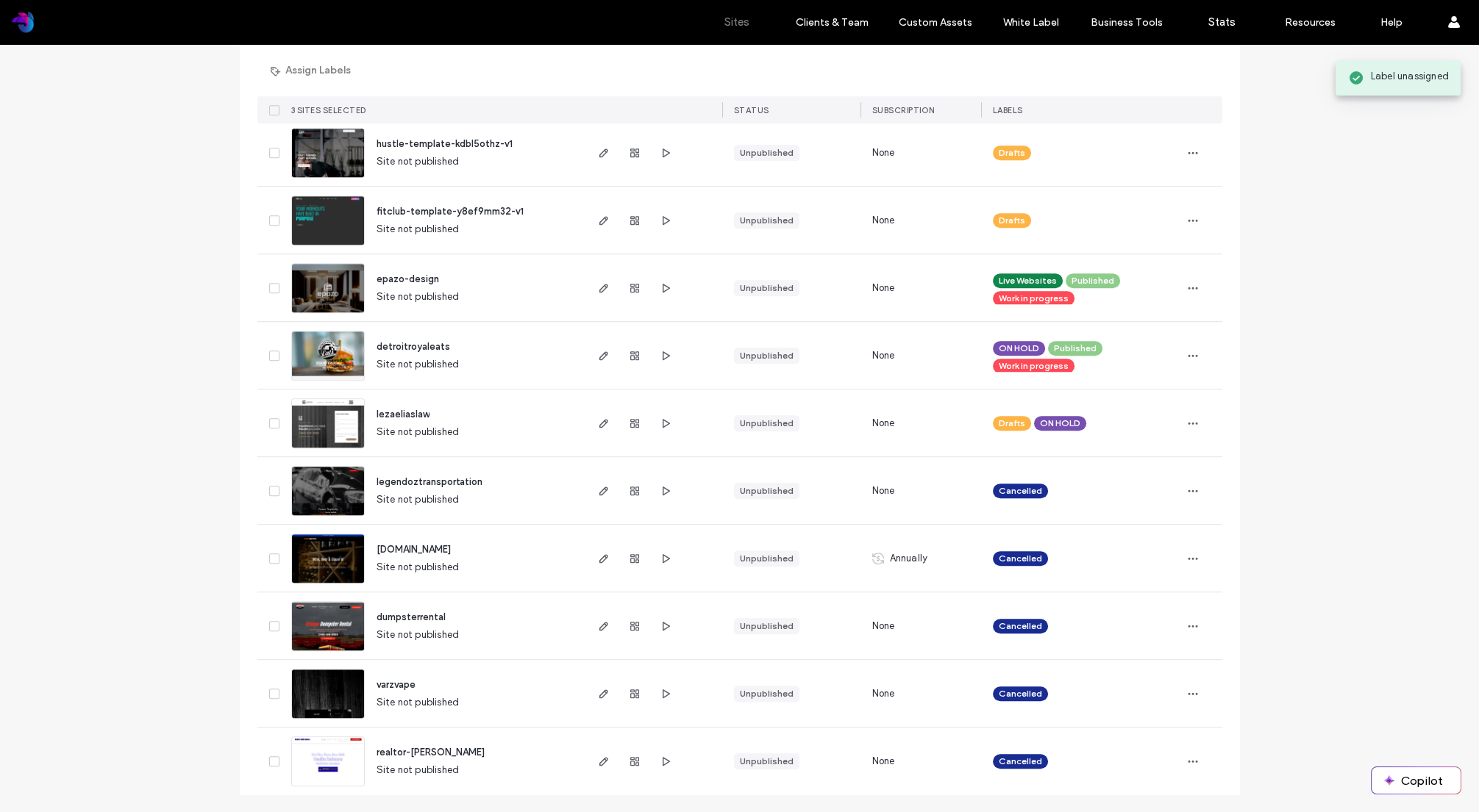
drag, startPoint x: 1296, startPoint y: 604, endPoint x: 1295, endPoint y: 588, distance: 16.0
click at [1187, 422] on icon "button" at bounding box center [1193, 424] width 11 height 11
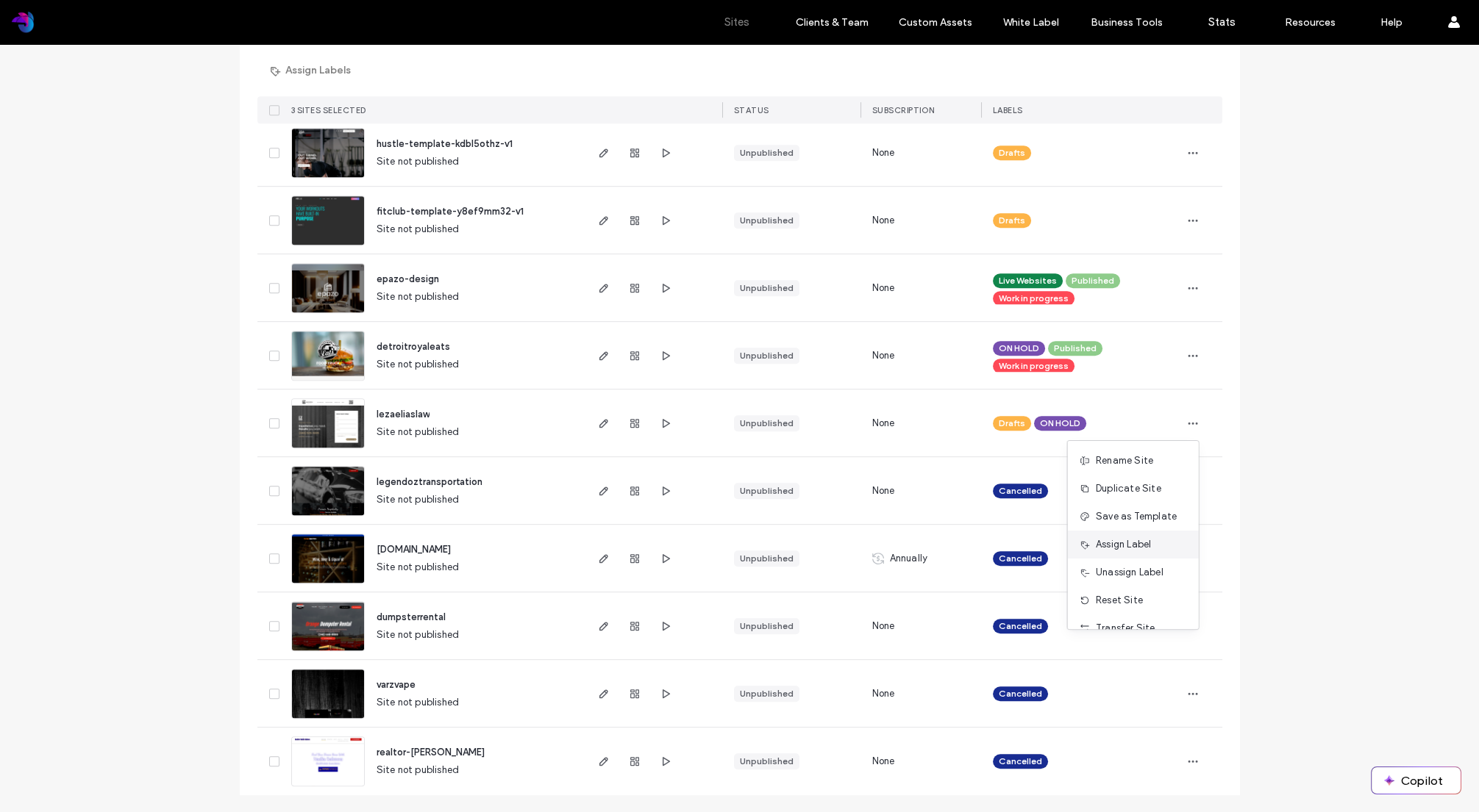
click at [1130, 549] on span "Assign Label" at bounding box center [1123, 544] width 55 height 14
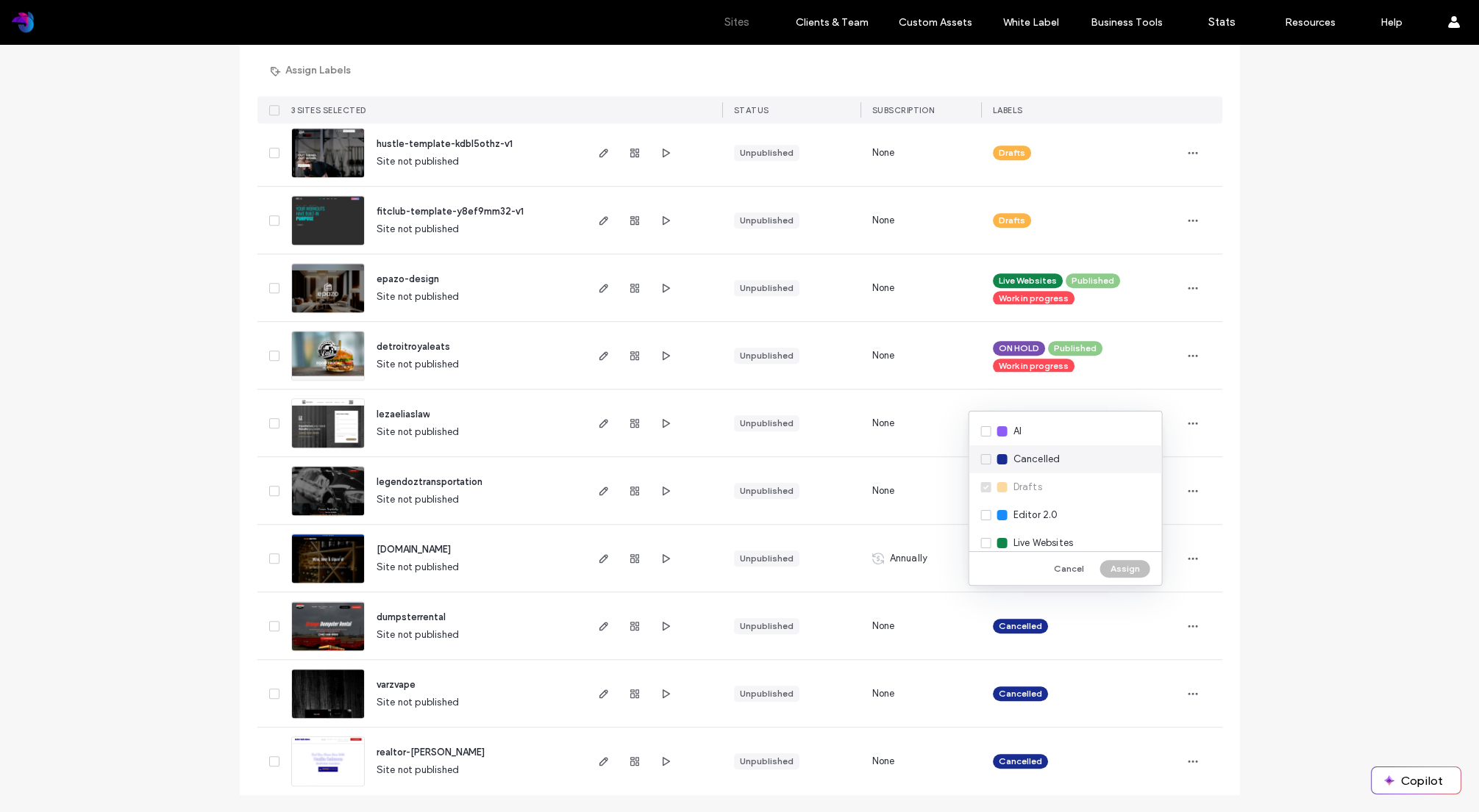
drag, startPoint x: 1014, startPoint y: 458, endPoint x: 1021, endPoint y: 463, distance: 8.6
click at [1014, 458] on span "Cancelled" at bounding box center [1036, 459] width 47 height 14
click at [1121, 570] on button "Assign" at bounding box center [1125, 569] width 50 height 17
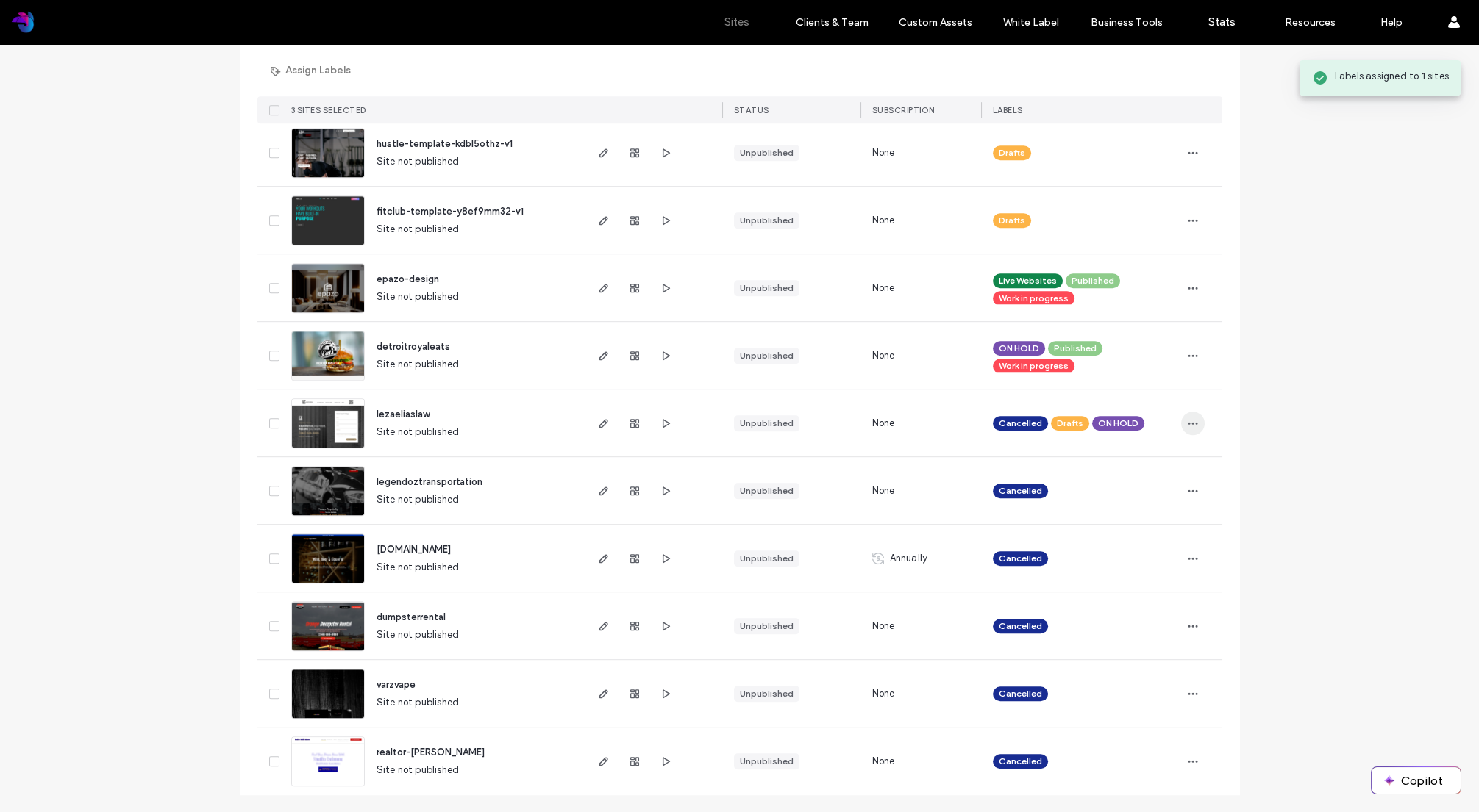
click at [1187, 425] on icon "button" at bounding box center [1193, 424] width 11 height 11
drag, startPoint x: 1152, startPoint y: 573, endPoint x: 1104, endPoint y: 489, distance: 96.7
click at [1152, 573] on span "Unassign Label" at bounding box center [1129, 573] width 68 height 14
click at [1094, 412] on span at bounding box center [1099, 413] width 11 height 11
drag, startPoint x: 1107, startPoint y: 412, endPoint x: 1223, endPoint y: 413, distance: 116.0
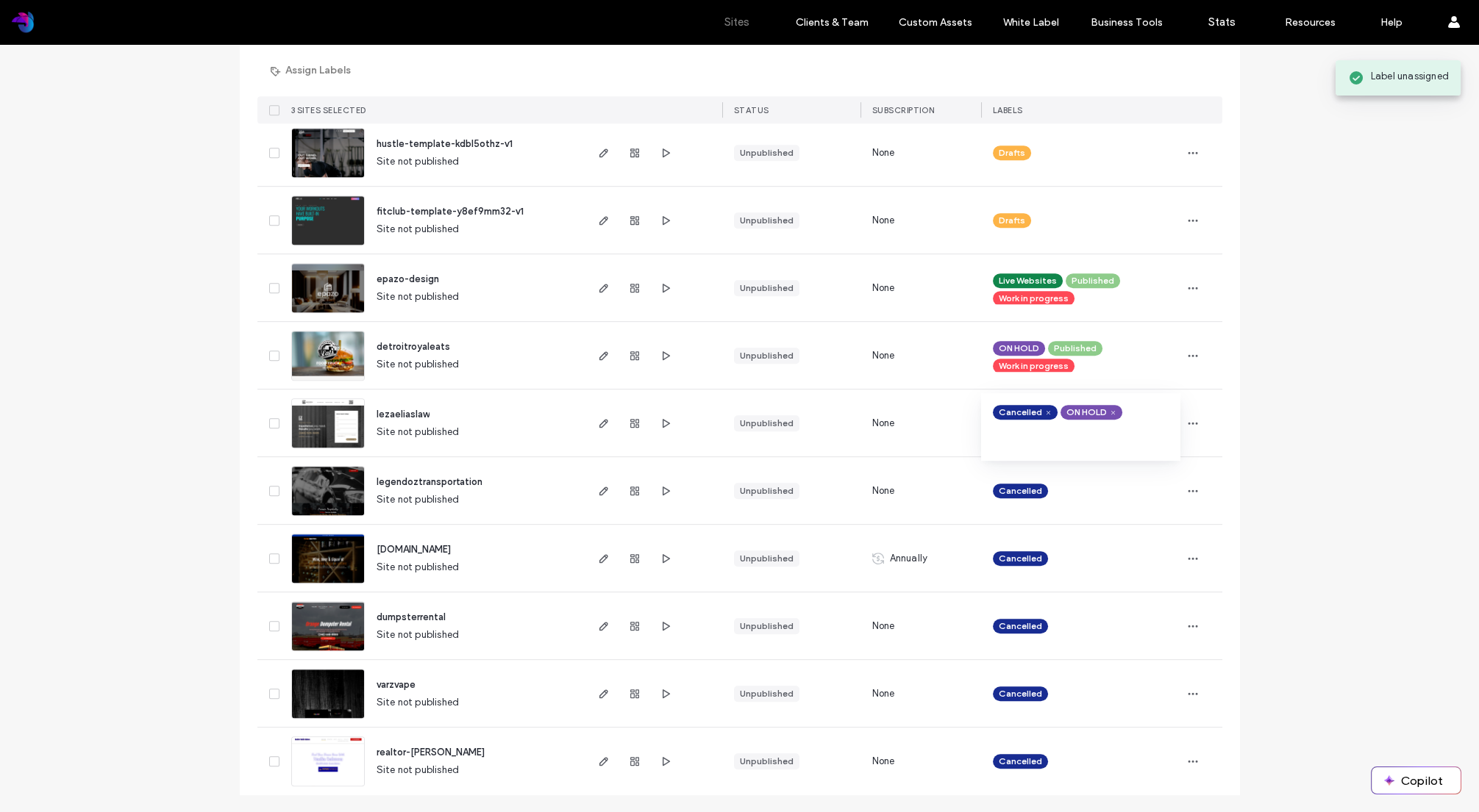
click at [1110, 412] on icon at bounding box center [1113, 412] width 7 height 7
